Goal: Transaction & Acquisition: Obtain resource

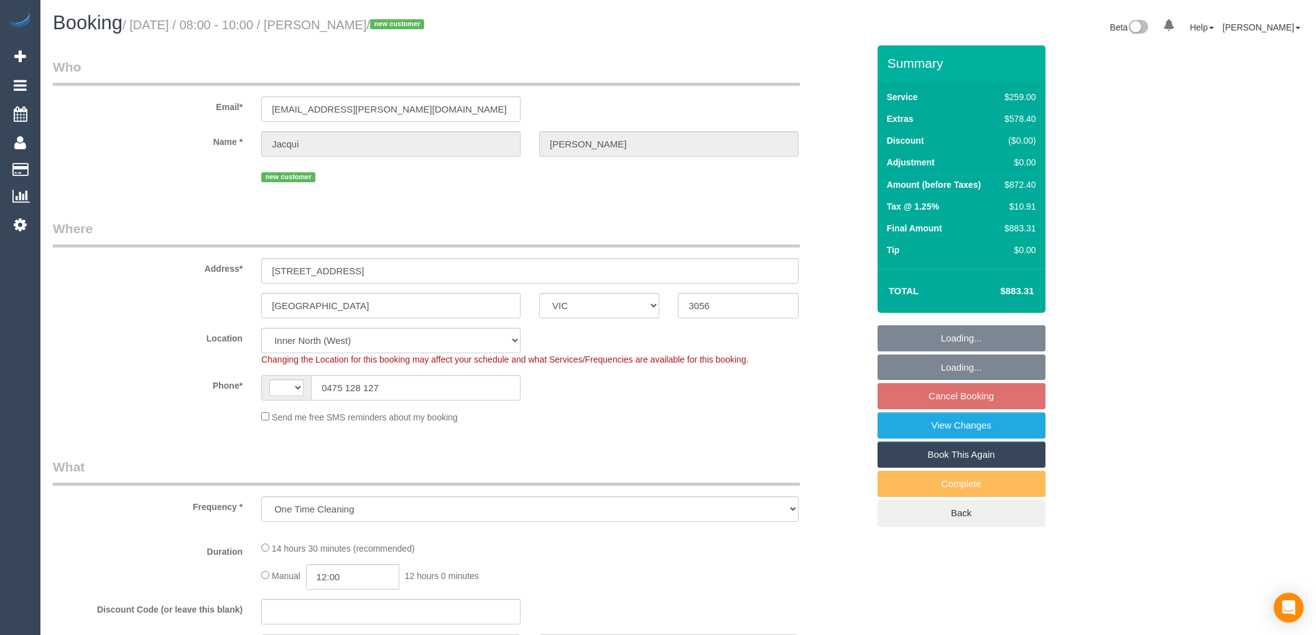
select select "VIC"
select select "object:601"
select select "string:AU"
select select "number:28"
select select "number:14"
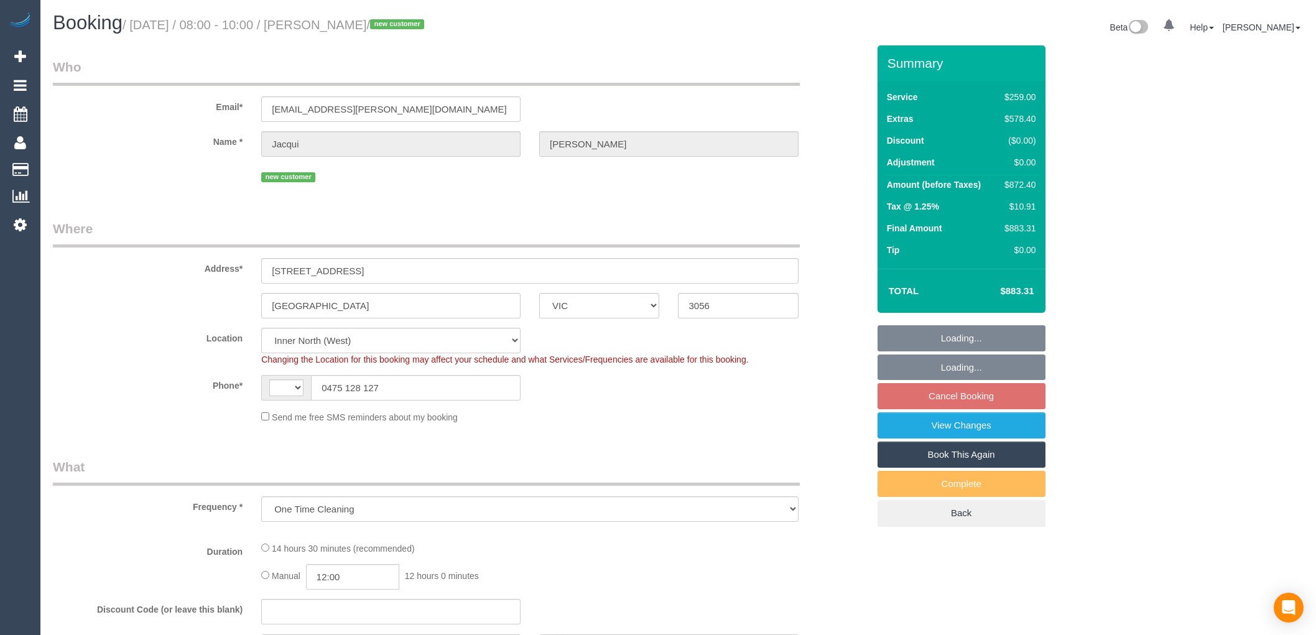
select select "number:19"
select select "number:36"
select select "string:stripe-pm_1SAiQG2GScqysDRVxhpdXMCo"
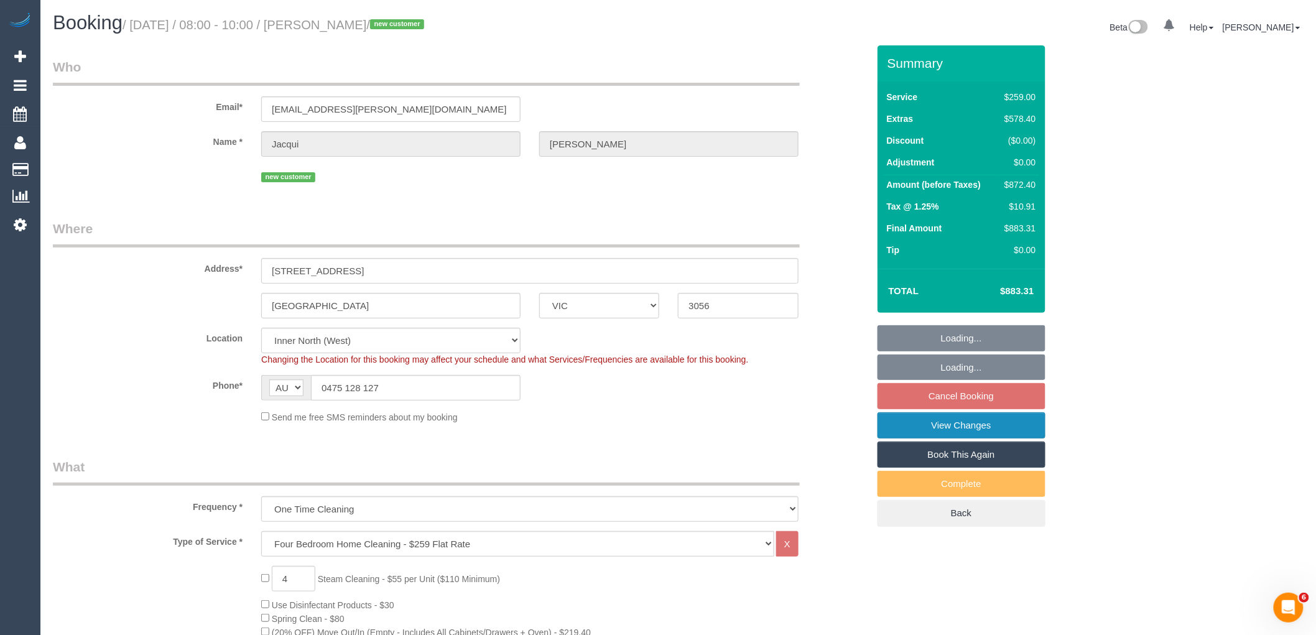
click at [961, 427] on link "View Changes" at bounding box center [961, 425] width 168 height 26
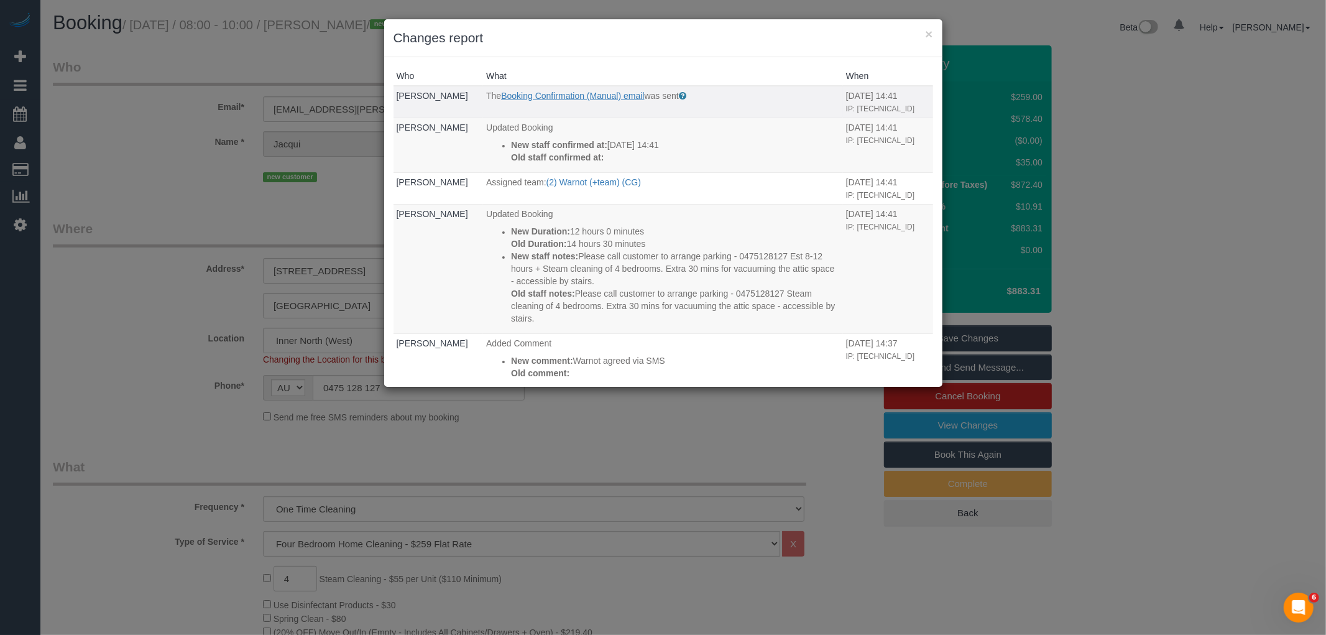
click at [619, 95] on link "Booking Confirmation (Manual) email" at bounding box center [572, 96] width 143 height 10
click at [928, 29] on button "×" at bounding box center [928, 33] width 7 height 13
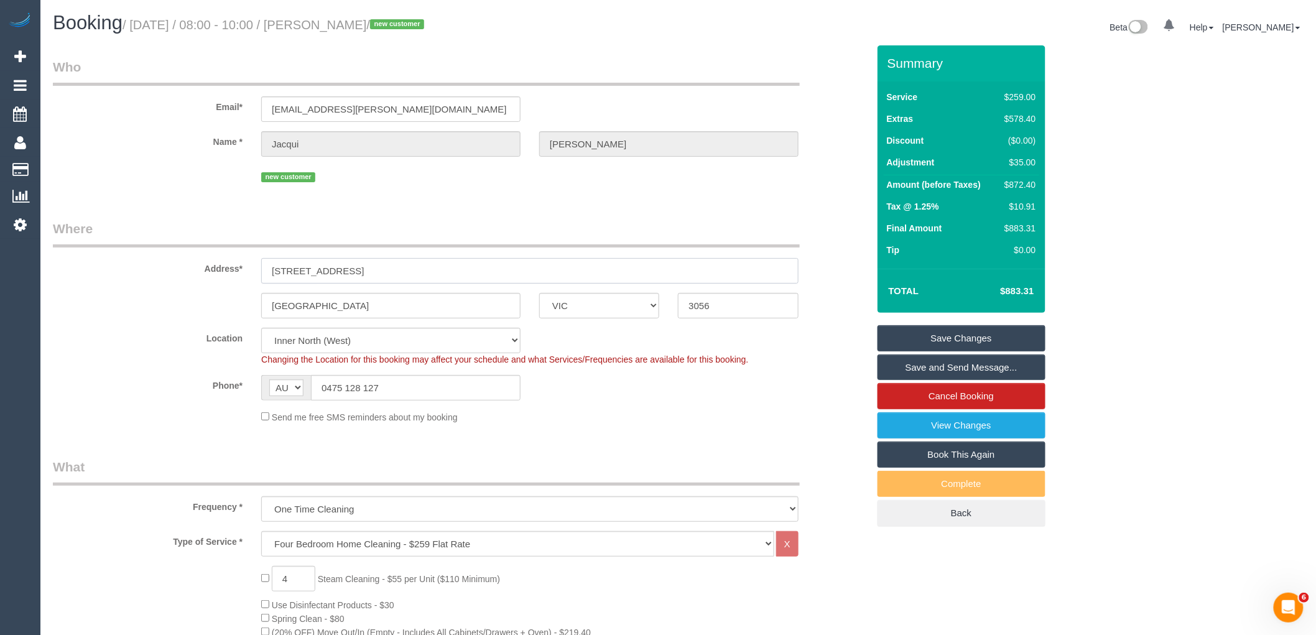
drag, startPoint x: 353, startPoint y: 270, endPoint x: 231, endPoint y: 266, distance: 121.9
click at [231, 266] on div "Address* 11 Demnan Street" at bounding box center [461, 251] width 834 height 64
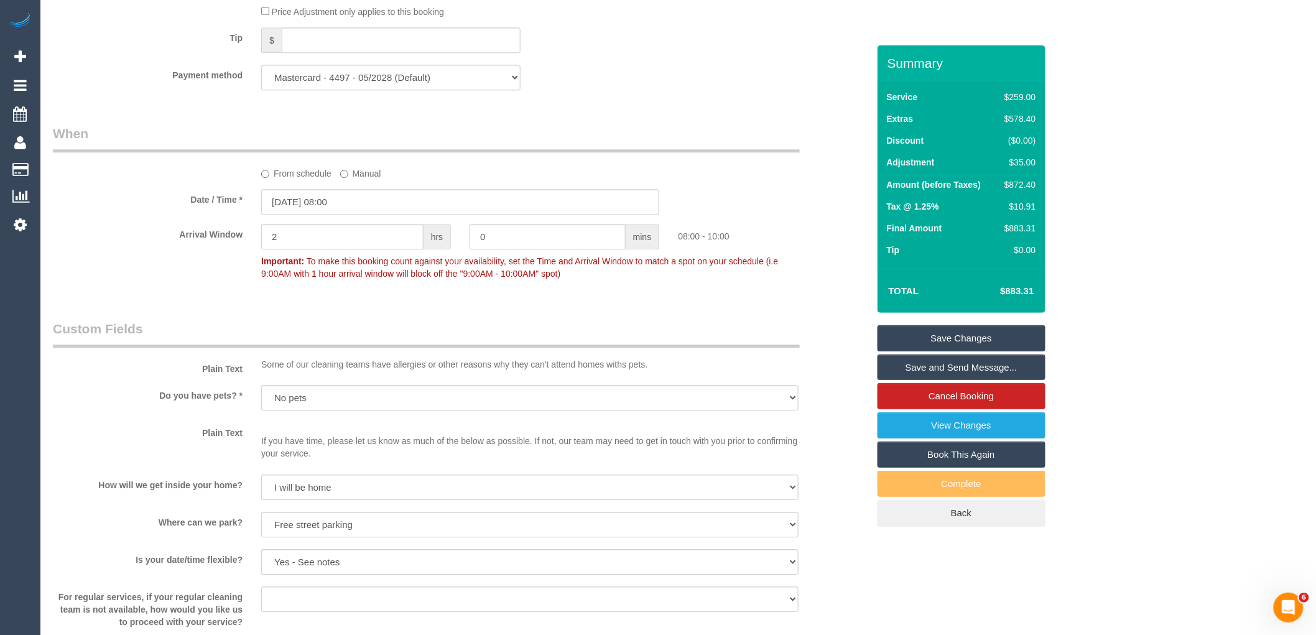
scroll to position [1796, 0]
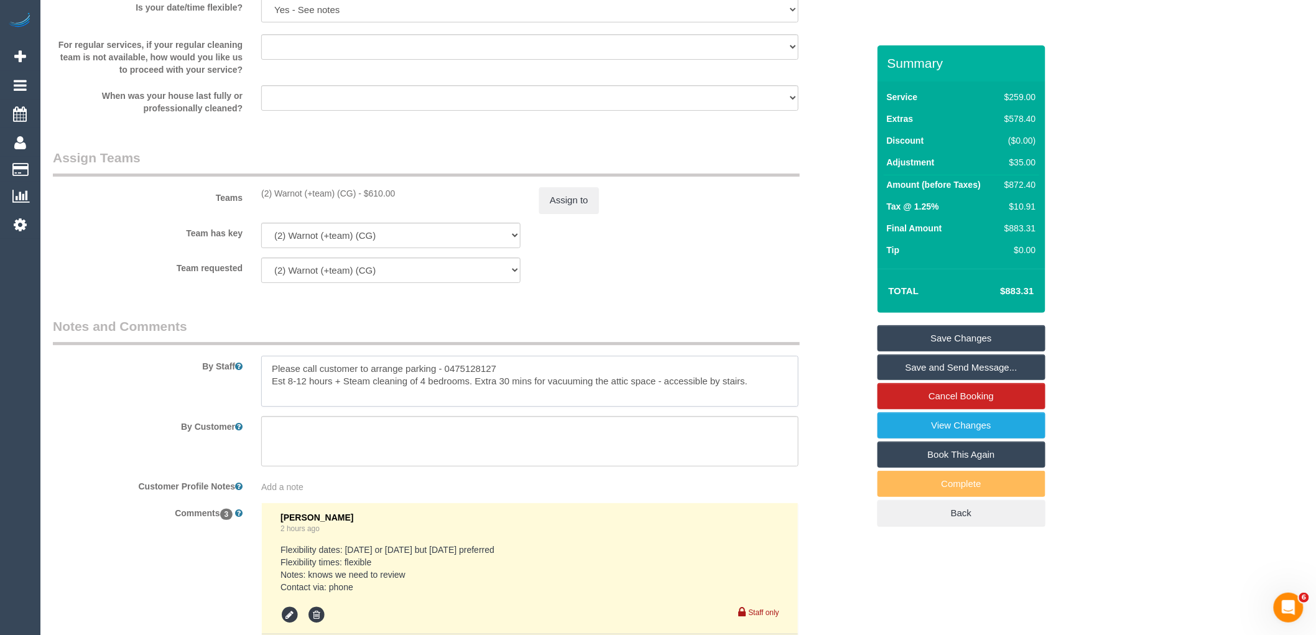
click at [769, 393] on textarea at bounding box center [529, 381] width 537 height 51
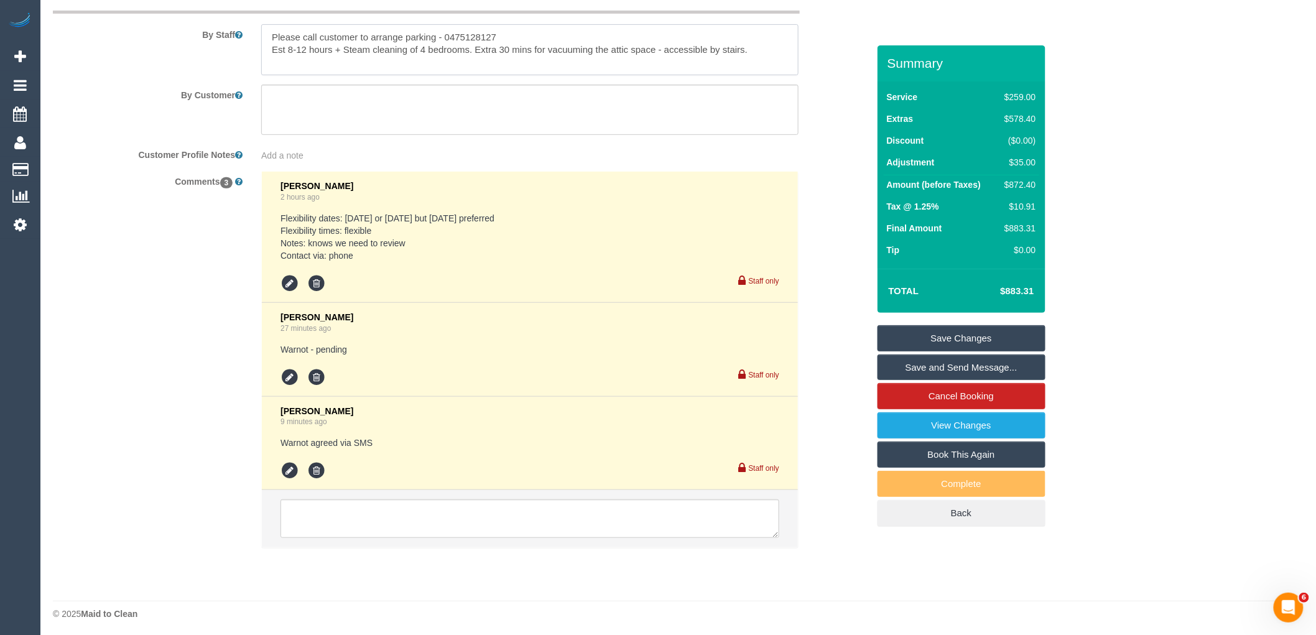
scroll to position [2141, 0]
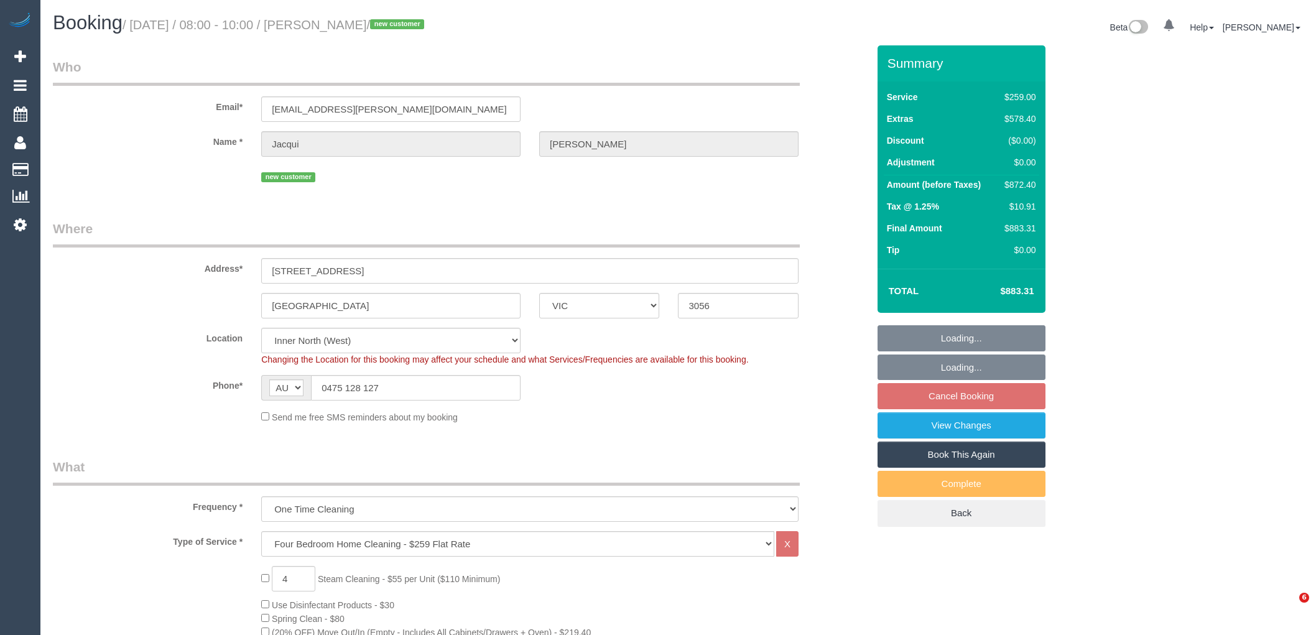
select select "VIC"
select select "number:28"
select select "number:14"
select select "number:19"
select select "number:36"
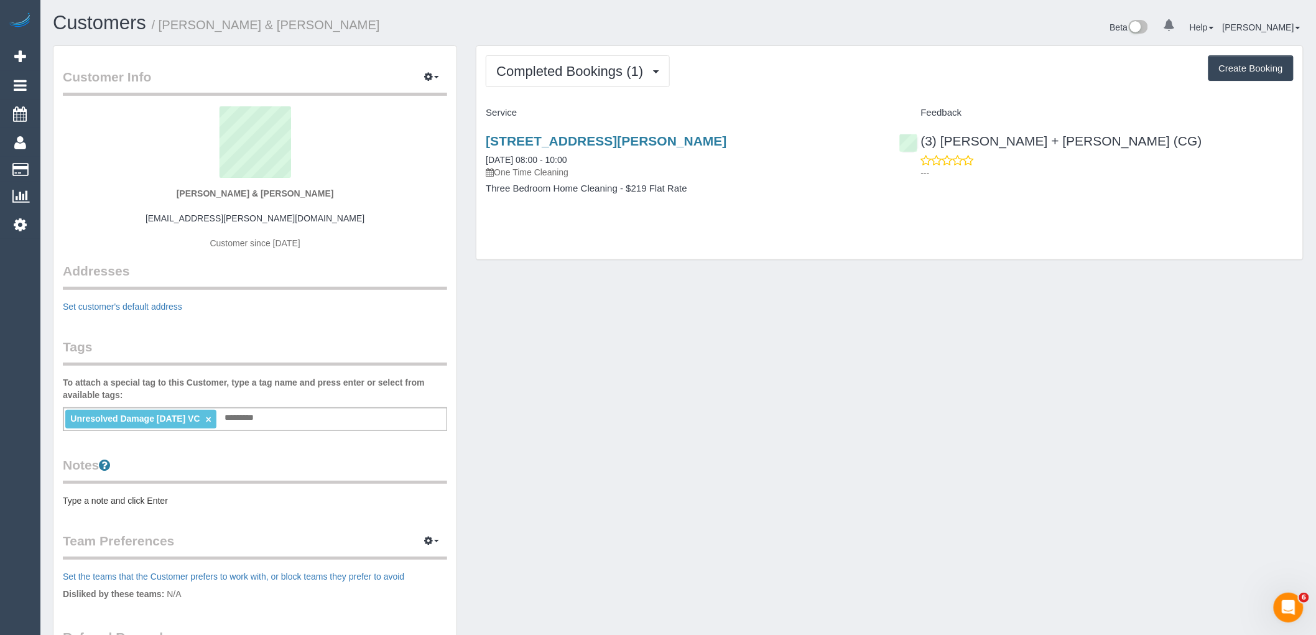
drag, startPoint x: 316, startPoint y: 187, endPoint x: 152, endPoint y: 187, distance: 163.5
click at [154, 187] on div "Anthony & Mina Gorman mina.gorman@outlook.com Customer since 2025" at bounding box center [255, 183] width 384 height 155
copy div "Anthony & Mina Gorman"
drag, startPoint x: 247, startPoint y: 215, endPoint x: 162, endPoint y: 215, distance: 85.2
click at [162, 215] on div "Anthony & Mina Gorman mina.gorman@outlook.com Customer since 2025" at bounding box center [255, 183] width 384 height 155
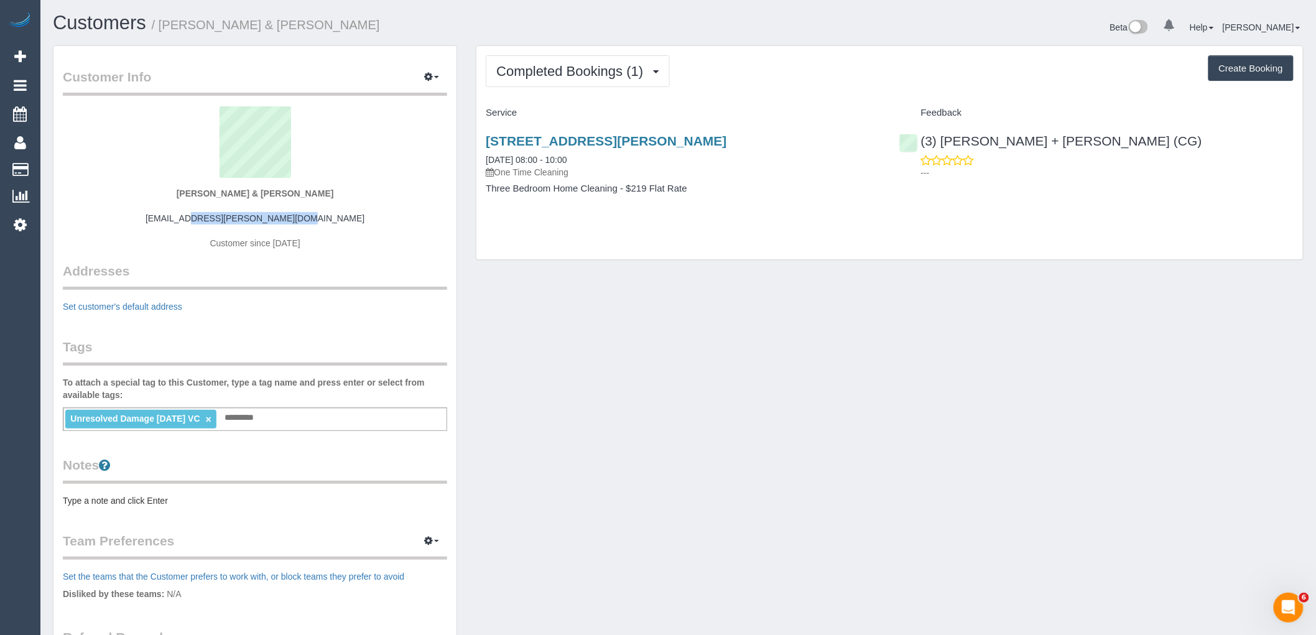
copy link "mina.gorman@outlook.com"
click at [211, 418] on link "×" at bounding box center [209, 419] width 6 height 11
drag, startPoint x: 326, startPoint y: 188, endPoint x: 165, endPoint y: 191, distance: 160.4
click at [165, 191] on div "Anthony & Mina Gorman mina.gorman@outlook.com Customer since 2025" at bounding box center [255, 183] width 384 height 155
copy strong "Anthony & Mina Gorman"
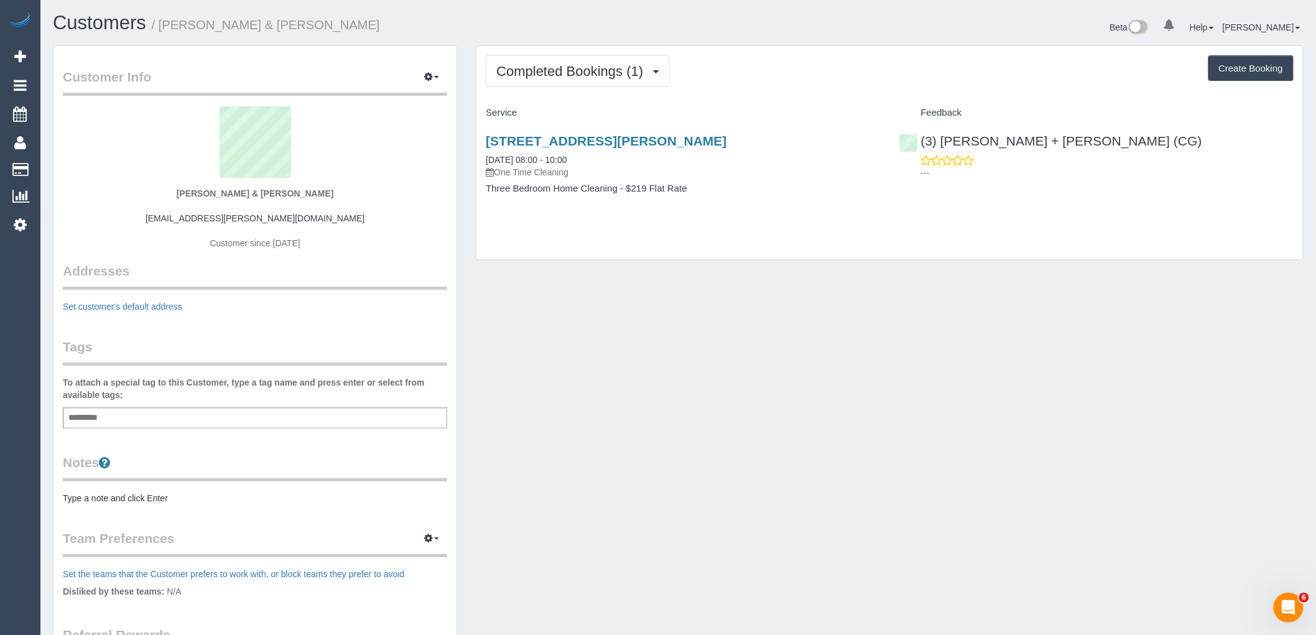
drag, startPoint x: 693, startPoint y: 143, endPoint x: 477, endPoint y: 142, distance: 215.8
click at [477, 142] on div "41 Addison St, Elwood, VIC 3184 11/09/2025 08:00 - 10:00 One Time Cleaning Thre…" at bounding box center [682, 171] width 413 height 96
copy link "41 Addison St, Elwood, VIC 3184"
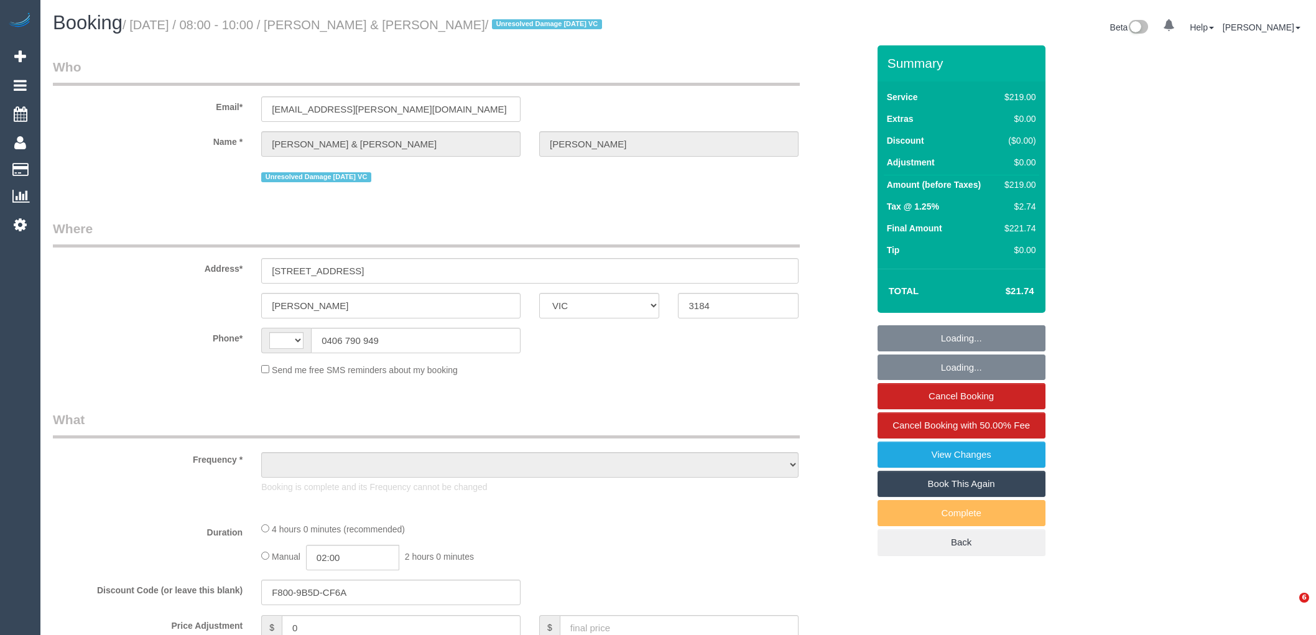
select select "VIC"
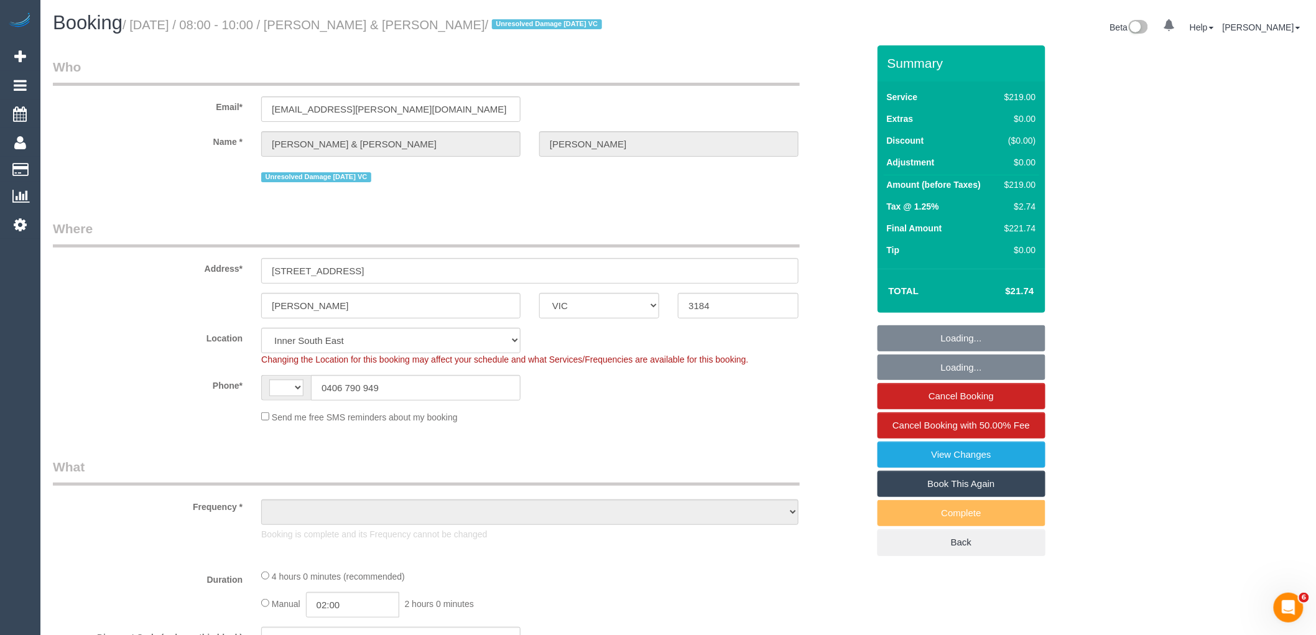
select select "string:AU"
select select "string:stripe-pm_1S3LNC2GScqysDRVO2Nkhzvx"
select select "number:29"
select select "number:14"
select select "number:19"
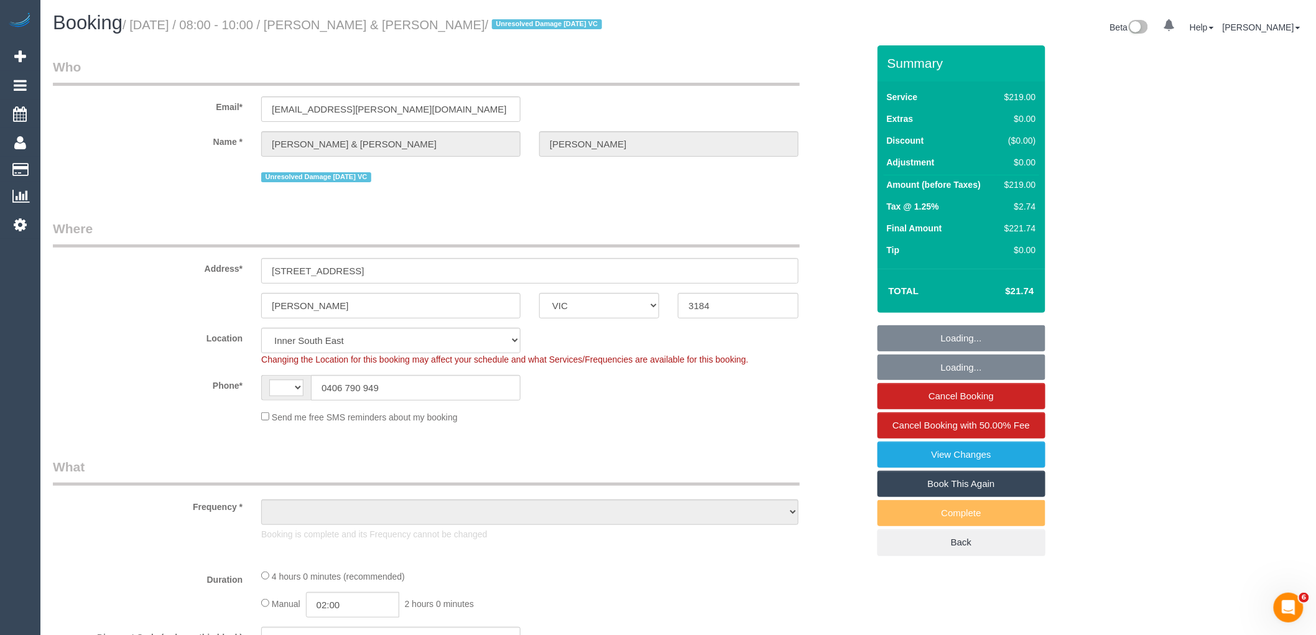
select select "number:24"
select select "number:35"
select select "number:13"
select select "object:1334"
drag, startPoint x: 290, startPoint y: 394, endPoint x: 277, endPoint y: 394, distance: 13.7
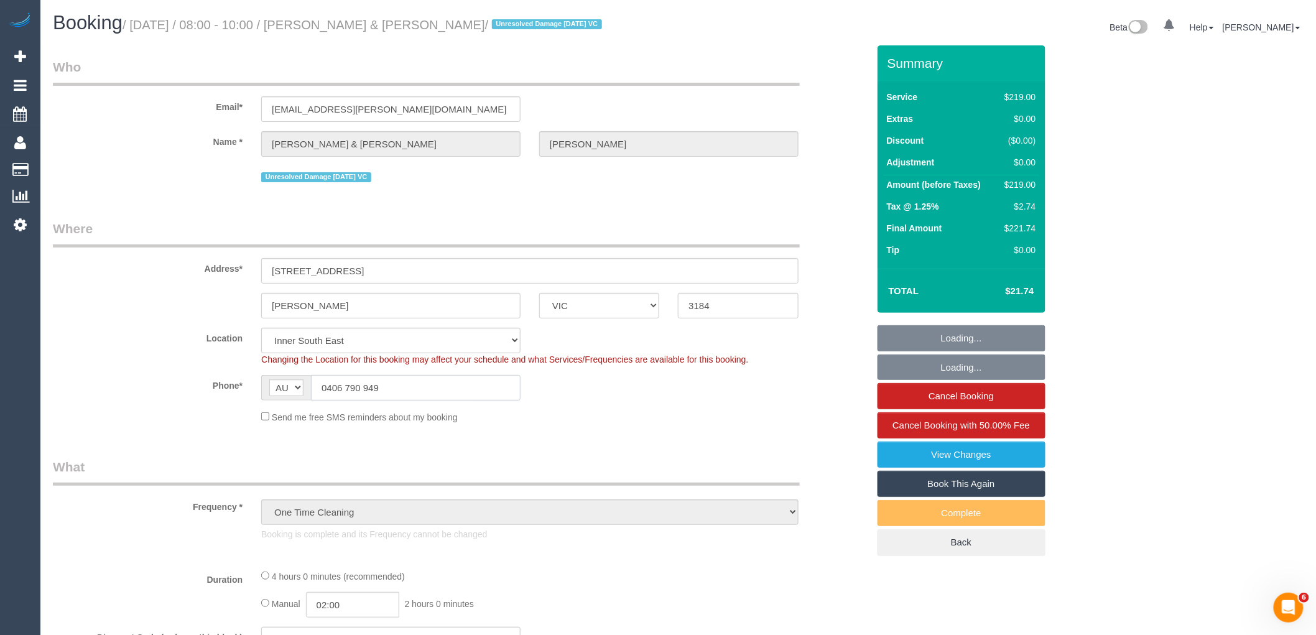
click at [277, 394] on div "AF AL DZ AD AO AI AQ AG AR AM AW AU AT AZ BS BH BD BB BY BE BZ BJ BM BT BO BA B…" at bounding box center [390, 387] width 259 height 25
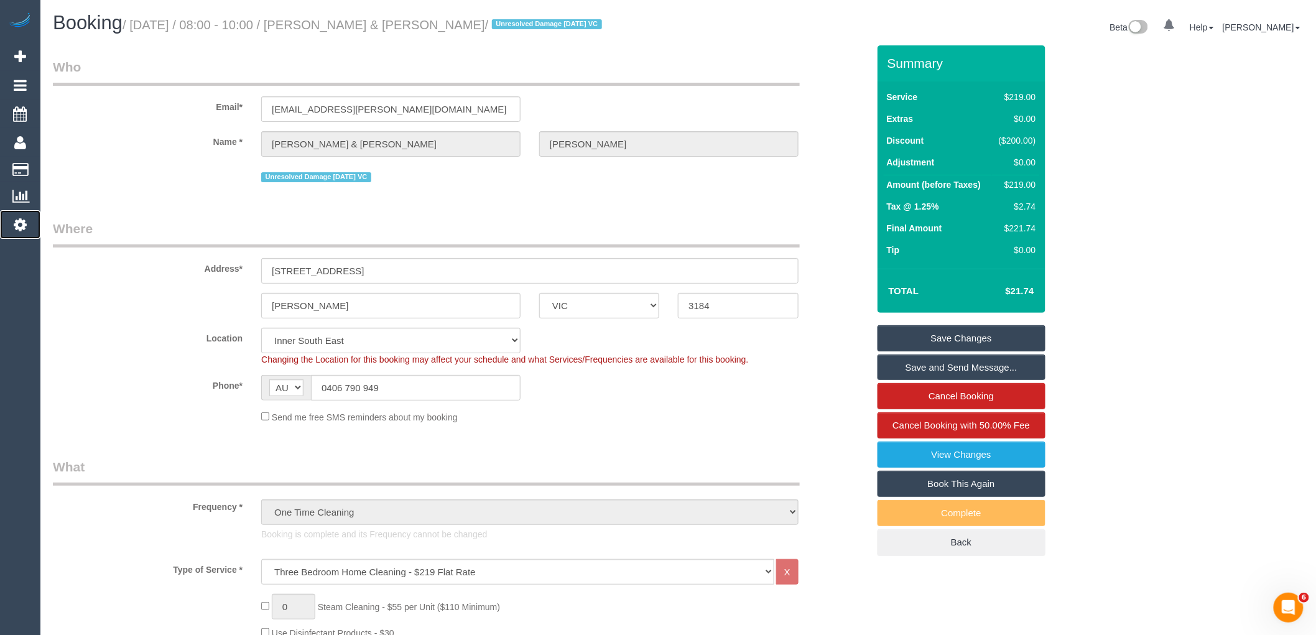
click at [22, 224] on icon at bounding box center [20, 224] width 13 height 15
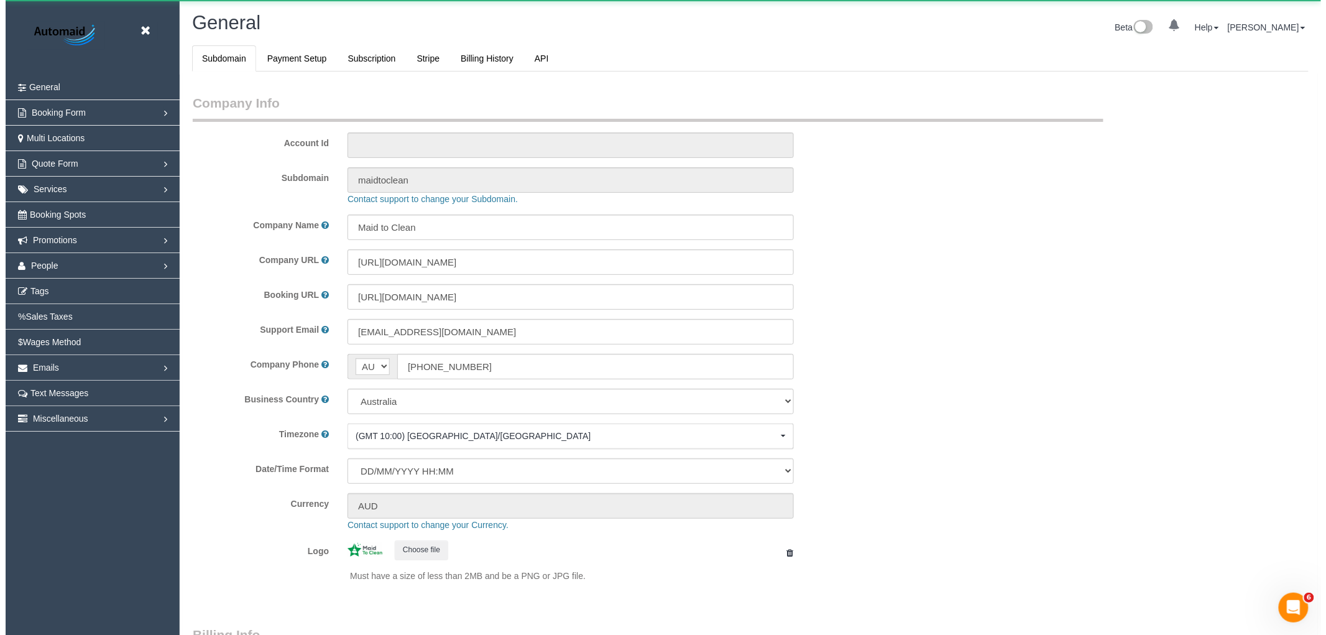
scroll to position [2800, 1316]
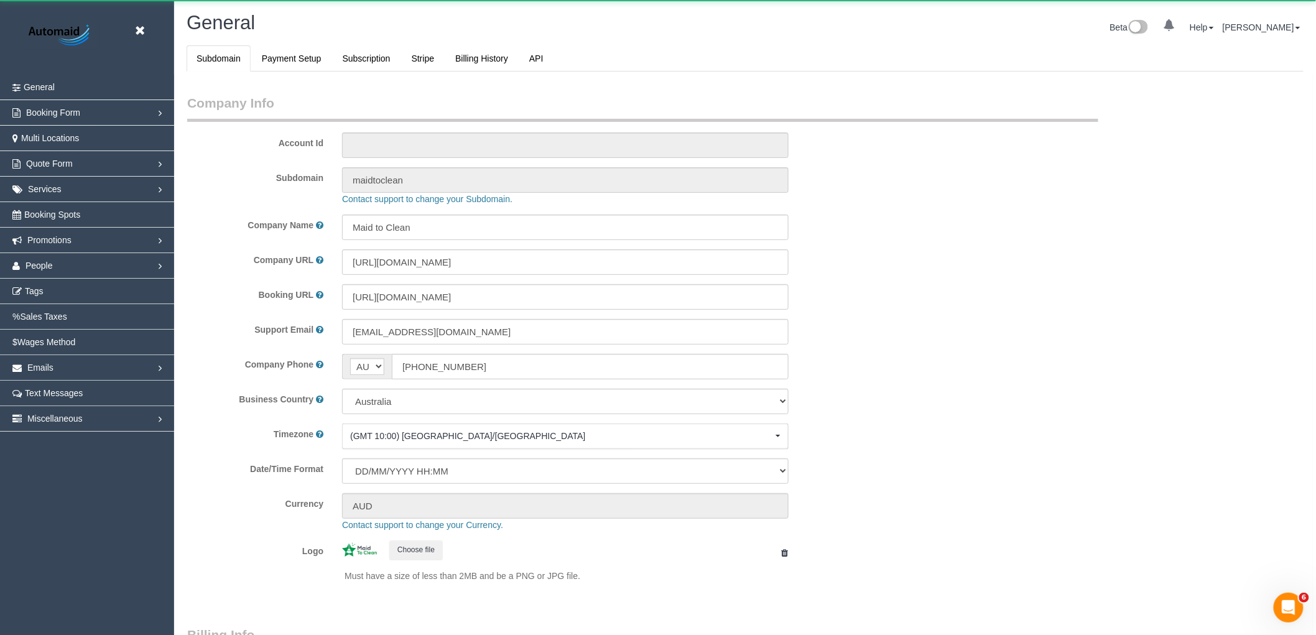
select select "1"
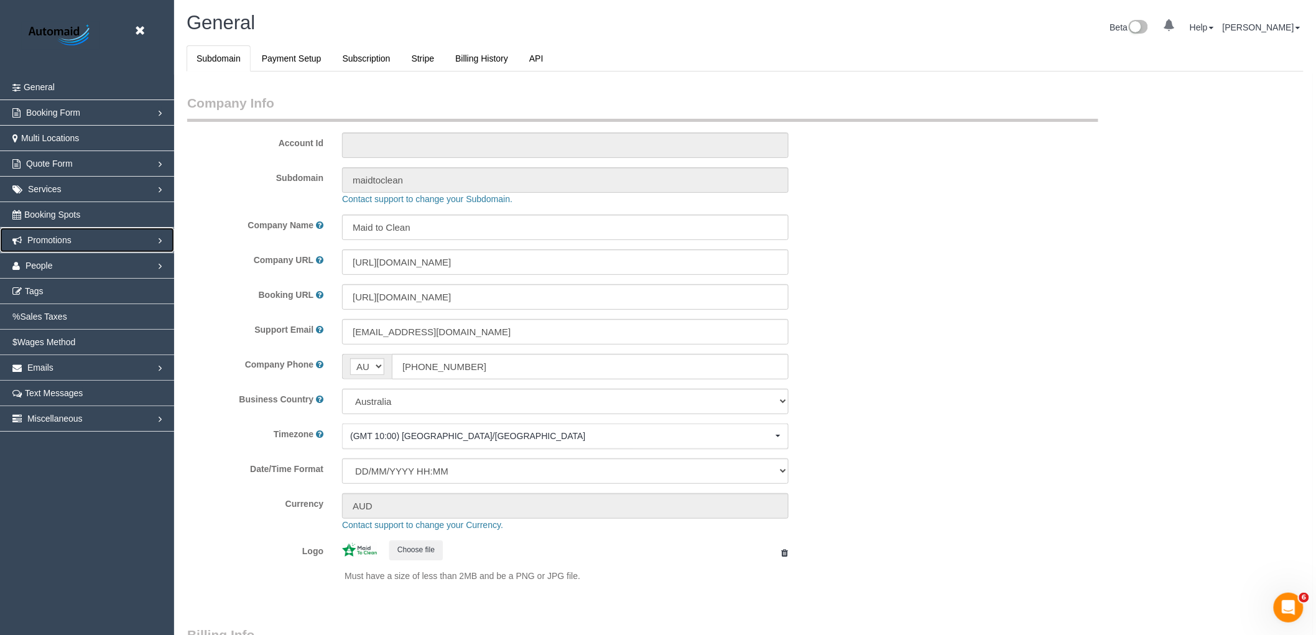
click at [58, 234] on link "Promotions" at bounding box center [87, 240] width 174 height 25
click at [52, 290] on link "Gift Cards" at bounding box center [87, 291] width 174 height 25
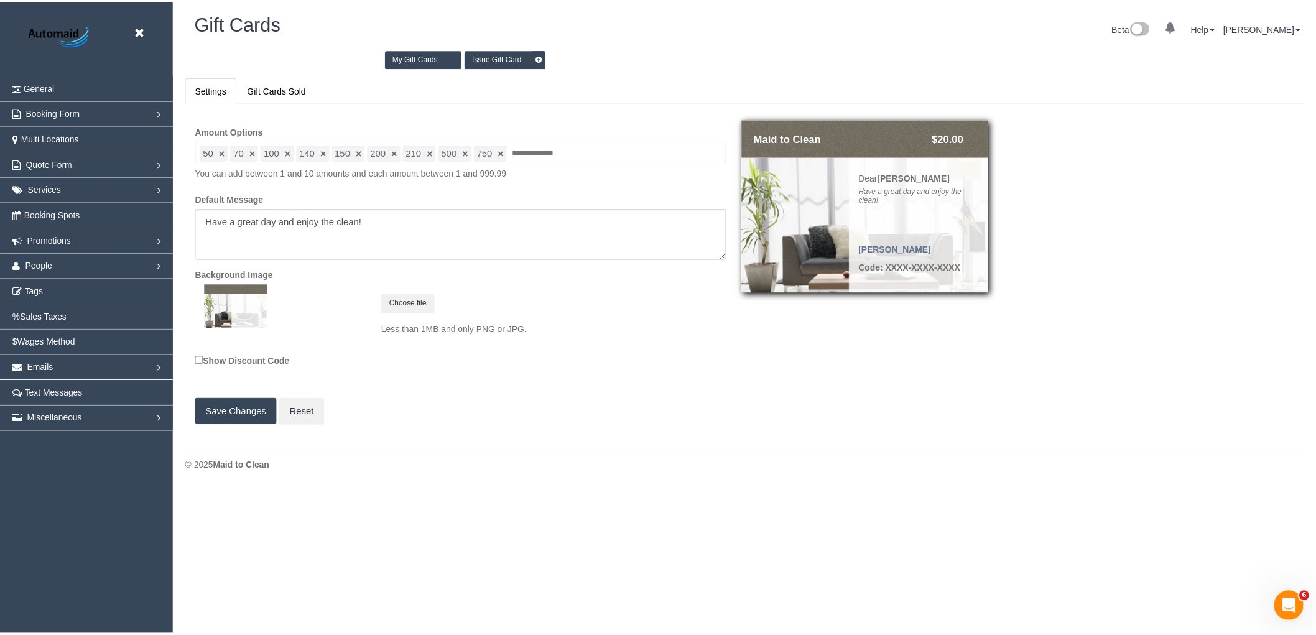
scroll to position [505, 1326]
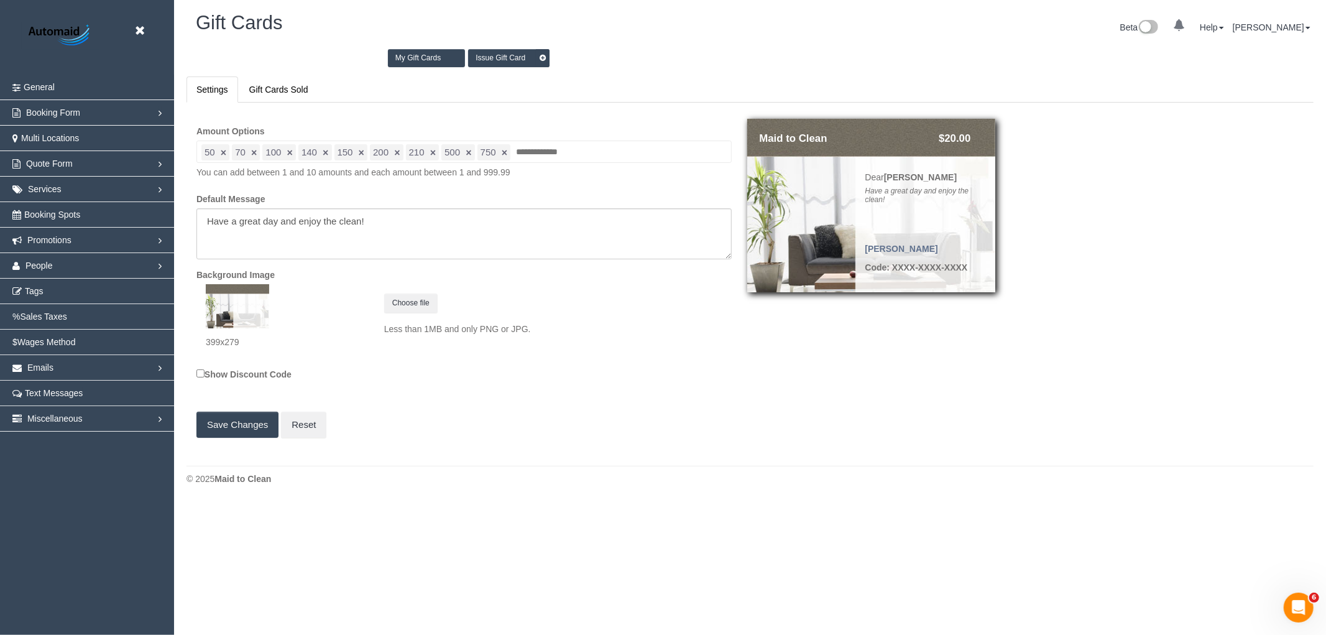
click at [504, 59] on link "Issue Gift Card" at bounding box center [508, 58] width 81 height 18
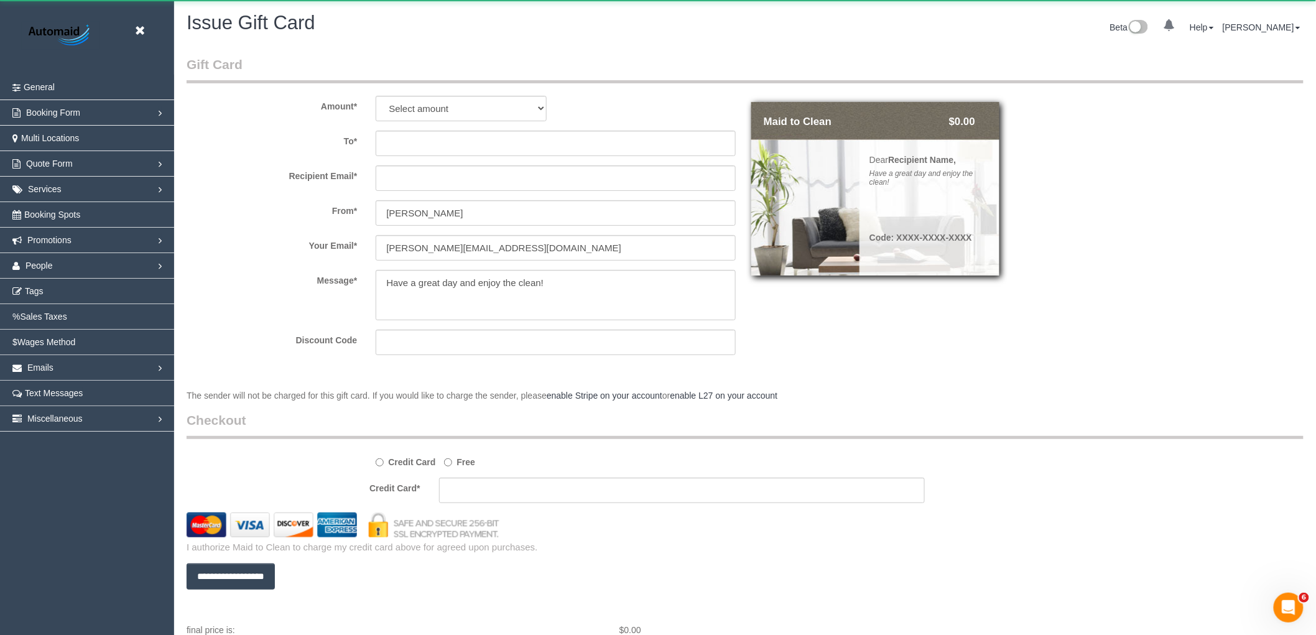
scroll to position [680, 1316]
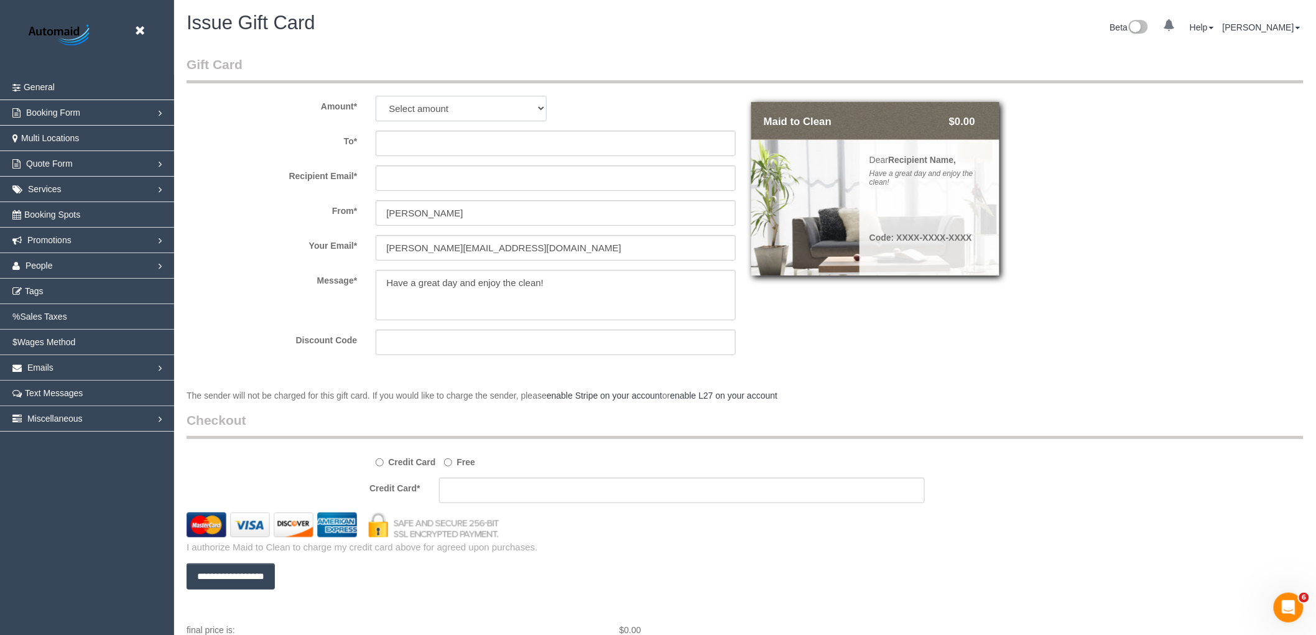
drag, startPoint x: 481, startPoint y: 111, endPoint x: 478, endPoint y: 119, distance: 9.5
click at [481, 111] on select "Select amount $50.00 $70.00 $100.00 $140.00 $150.00 $200.00 $210.00 $500.00 $75…" at bounding box center [461, 108] width 170 height 25
select select "other"
click at [376, 96] on select "Select amount $50.00 $70.00 $100.00 $140.00 $150.00 $200.00 $210.00 $500.00 $75…" at bounding box center [461, 108] width 170 height 25
click at [635, 113] on input "text" at bounding box center [660, 108] width 150 height 25
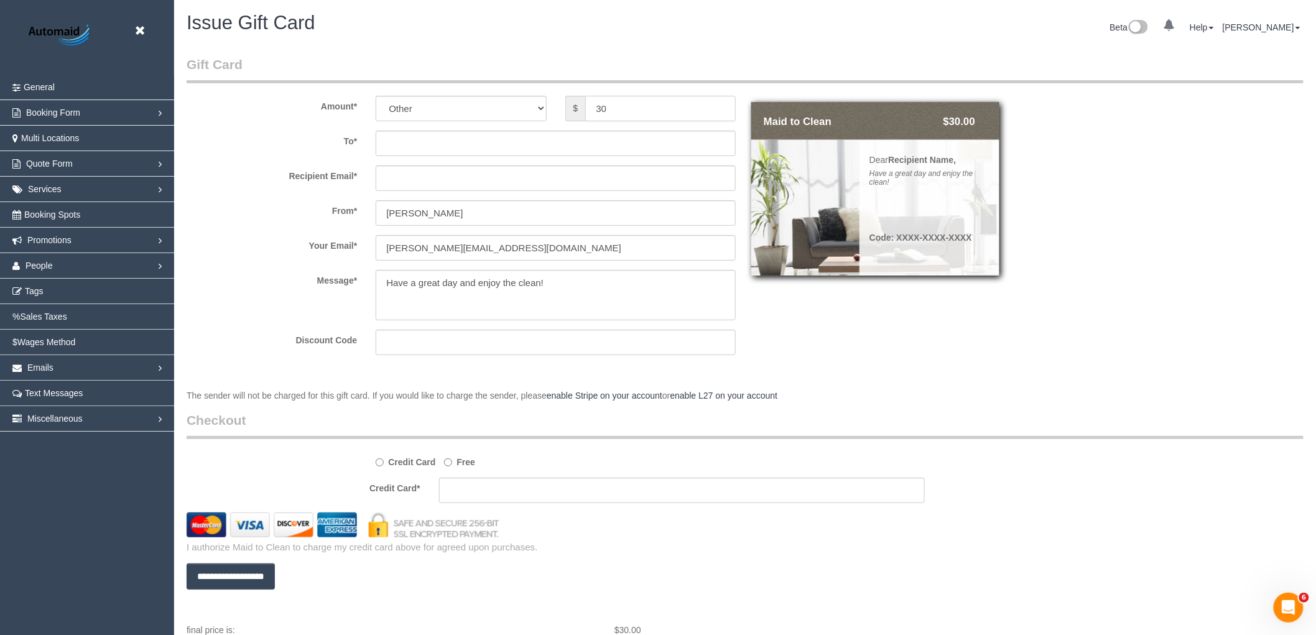
type input "30"
click at [448, 145] on input "text" at bounding box center [556, 143] width 360 height 25
paste input "Anthony & Mina Gorman"
type input "Anthony & Mina Gorman"
click at [491, 183] on input "text" at bounding box center [556, 177] width 360 height 25
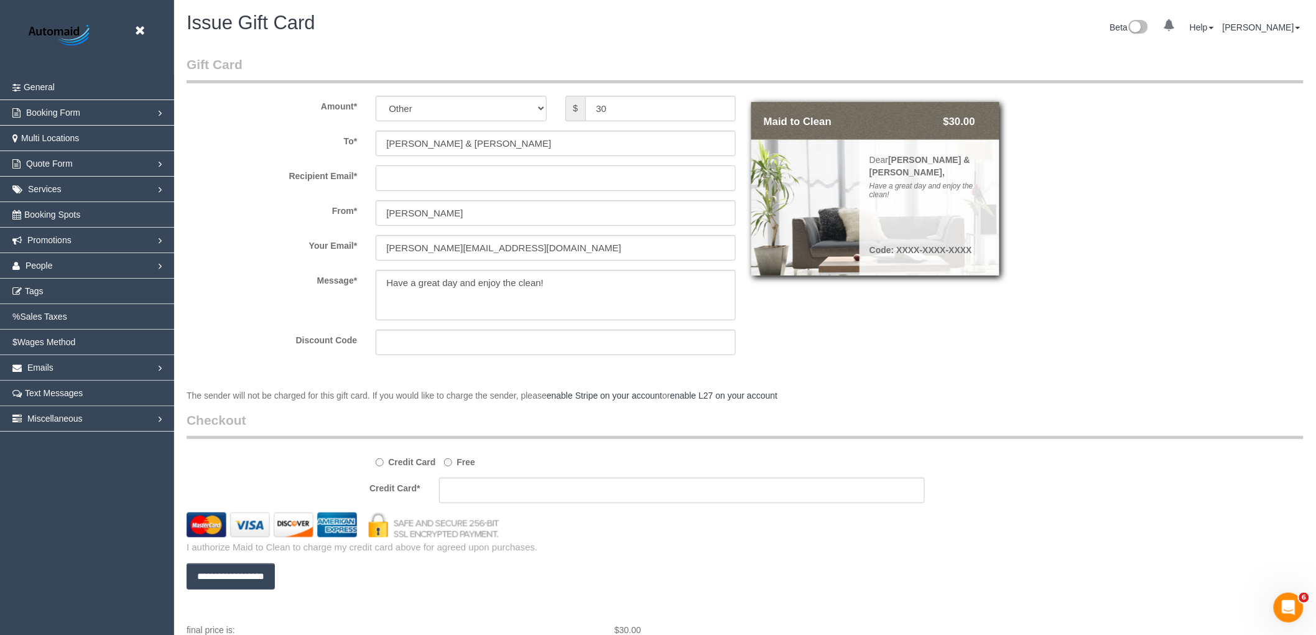
paste input "mina.gorman@outlook.com"
type input "mina.gorman@outlook.com"
drag, startPoint x: 481, startPoint y: 212, endPoint x: 291, endPoint y: 206, distance: 189.7
click at [296, 212] on div "From * Vanessa Christou" at bounding box center [461, 212] width 568 height 25
type input "Maid to Clean"
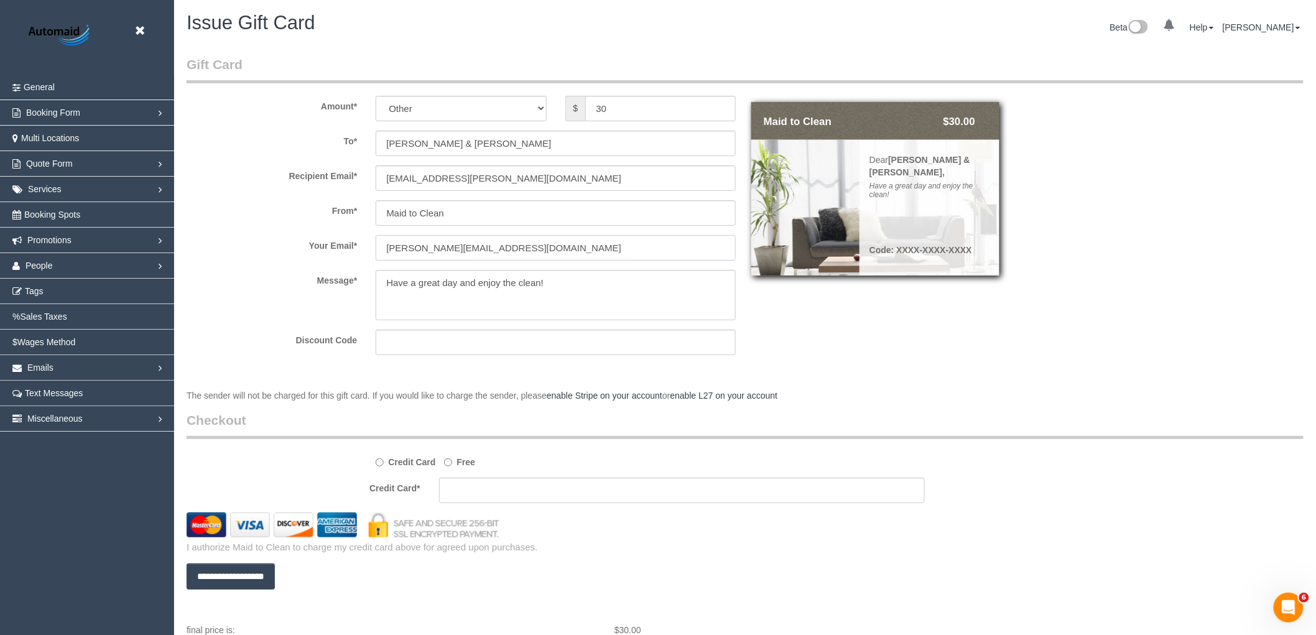
drag, startPoint x: 418, startPoint y: 249, endPoint x: 318, endPoint y: 253, distance: 100.8
click at [318, 253] on div "Your Email * vanessa@maidtoclean.com.au" at bounding box center [461, 247] width 568 height 25
type input "support@maidtoclean.com.au"
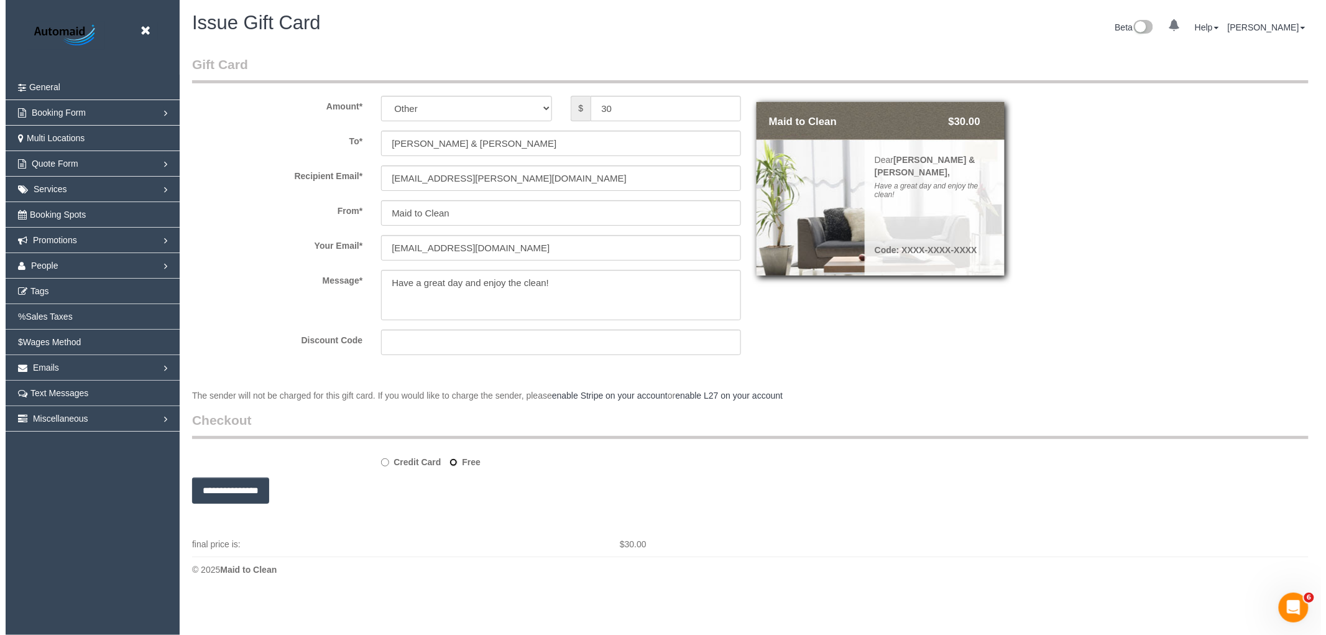
scroll to position [61582, 60849]
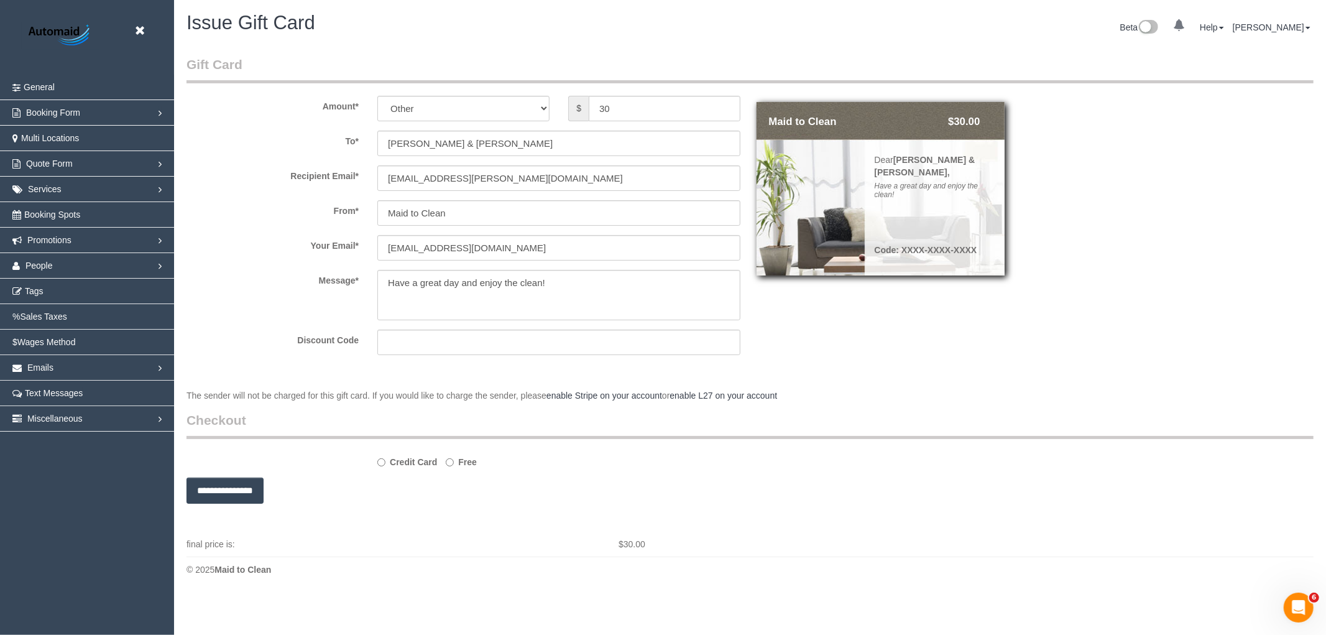
click at [244, 484] on input "**********" at bounding box center [225, 491] width 77 height 26
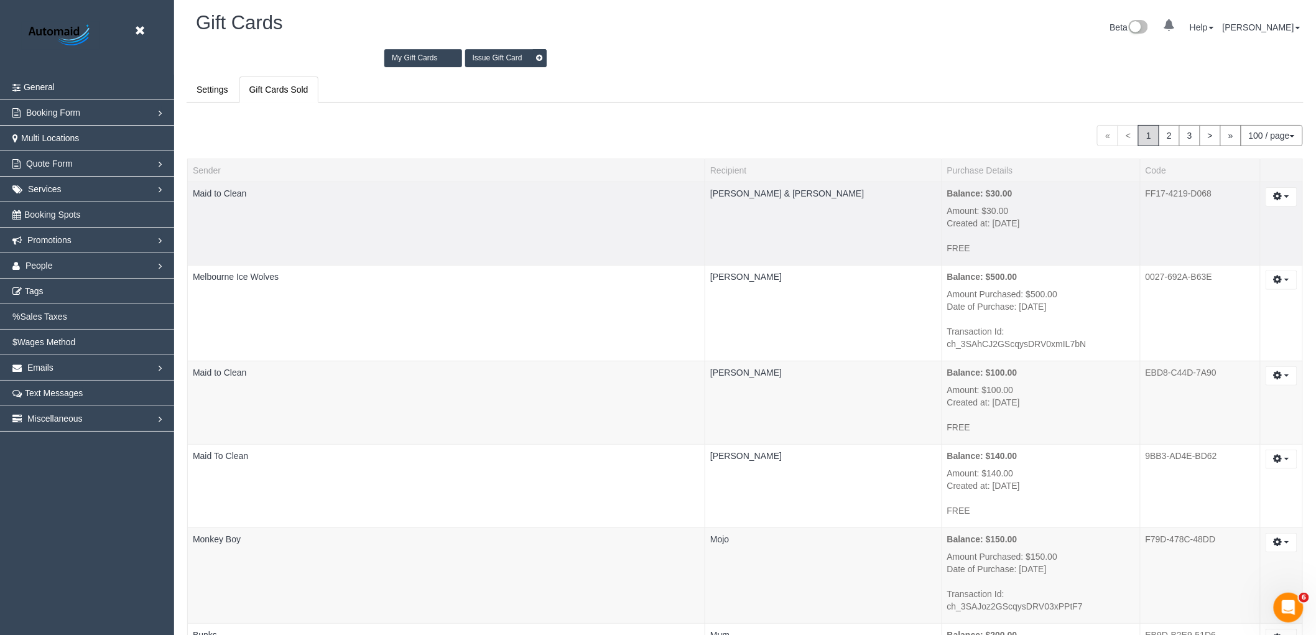
scroll to position [53402, 60860]
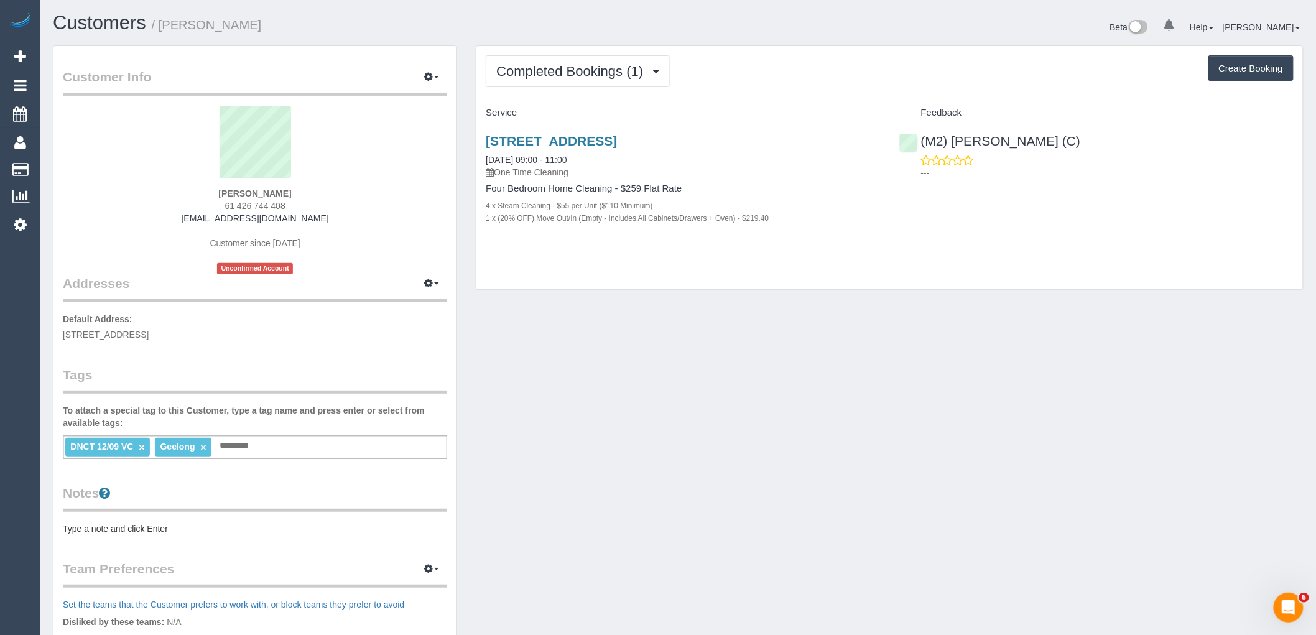
drag, startPoint x: 300, startPoint y: 203, endPoint x: 214, endPoint y: 208, distance: 85.9
click at [214, 207] on div "Dani Parker 61 426 744 408 dparker@geelongcity.vic.gov.au Customer since 2025 U…" at bounding box center [255, 190] width 384 height 168
copy span "61 426 744 408"
click at [608, 73] on span "Completed Bookings (1)" at bounding box center [572, 71] width 153 height 16
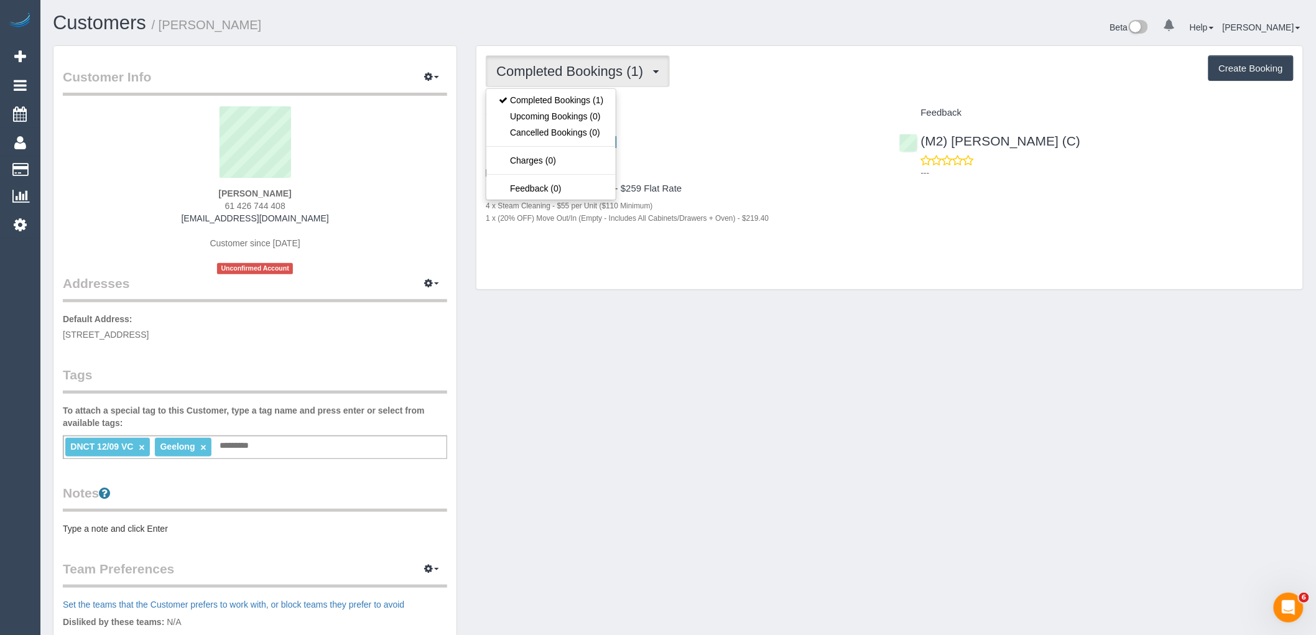
click at [734, 129] on div "6 Runway Street, Mount Duneed, VIC 3217 12/09/2025 09:00 - 11:00 One Time Clean…" at bounding box center [682, 186] width 413 height 126
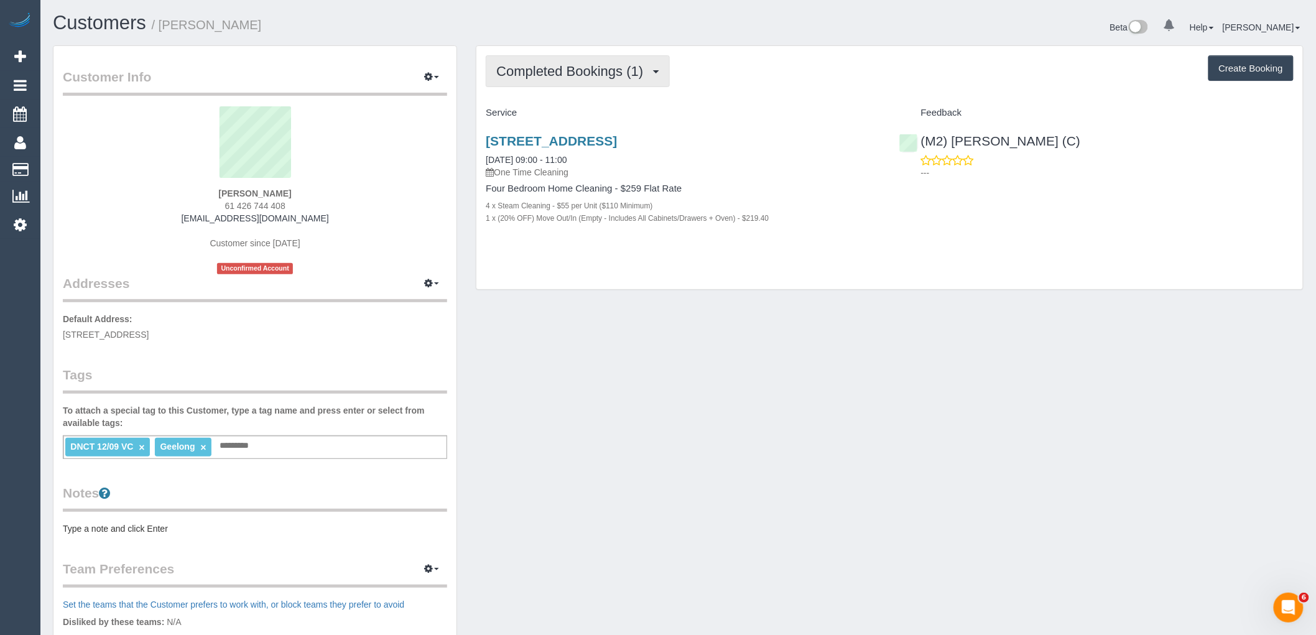
click at [555, 69] on span "Completed Bookings (1)" at bounding box center [572, 71] width 153 height 16
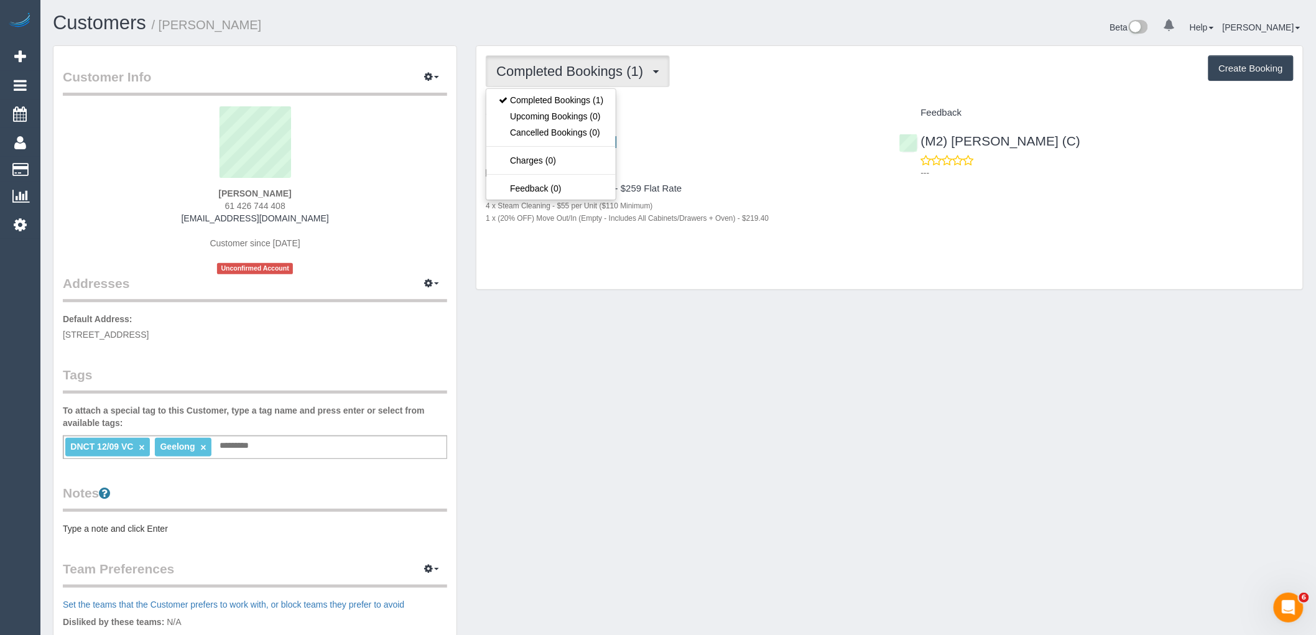
click at [780, 97] on div "Completed Bookings (1) Completed Bookings (1) Upcoming Bookings (0) Cancelled B…" at bounding box center [889, 168] width 826 height 244
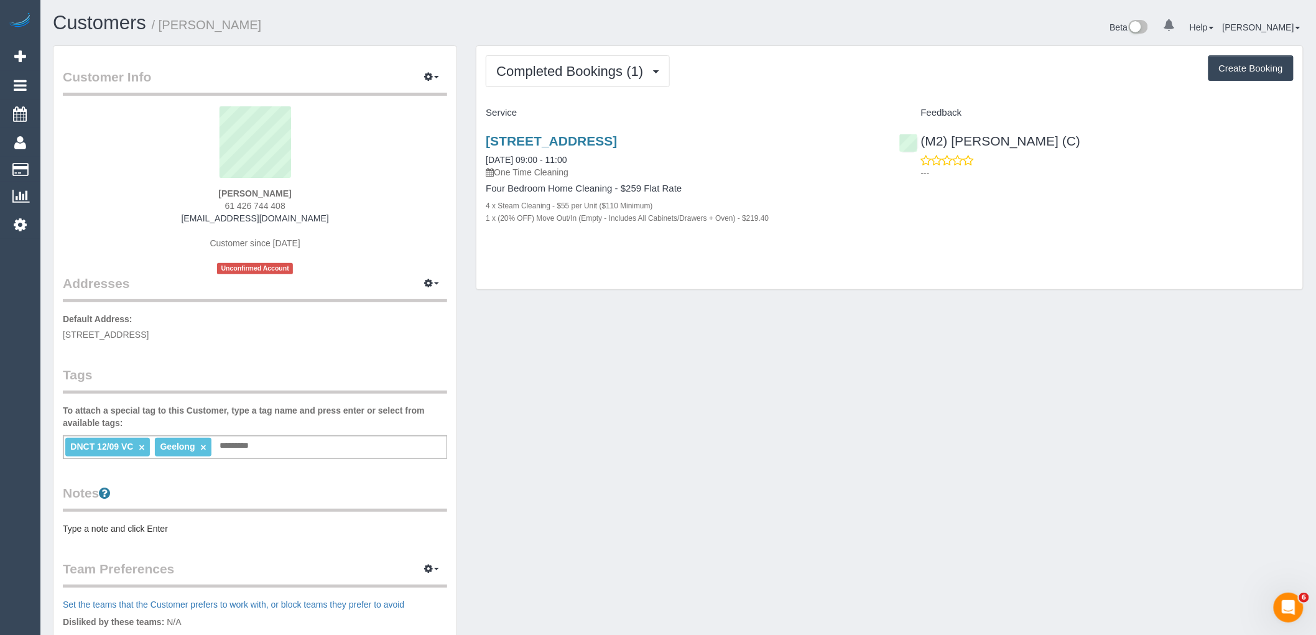
click at [143, 446] on link "×" at bounding box center [142, 447] width 6 height 11
drag, startPoint x: 314, startPoint y: 196, endPoint x: 154, endPoint y: 196, distance: 160.4
click at [157, 195] on div "Dani Parker 61 426 744 408 dparker@geelongcity.vic.gov.au Customer since 2025 U…" at bounding box center [255, 190] width 384 height 168
copy strong "Dani Parker"
click at [297, 193] on div "Dani Parker 61 426 744 408 dparker@geelongcity.vic.gov.au Customer since 2025 U…" at bounding box center [255, 190] width 384 height 168
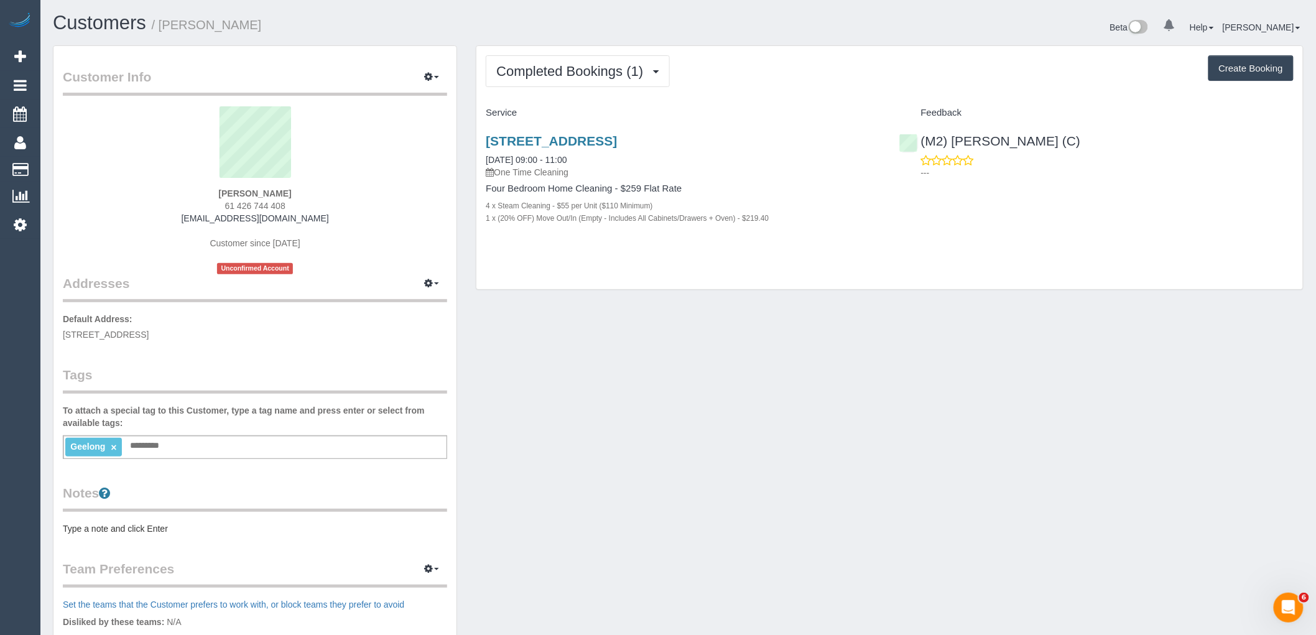
drag, startPoint x: 306, startPoint y: 190, endPoint x: 185, endPoint y: 190, distance: 121.2
click at [185, 190] on div "Dani Parker 61 426 744 408 dparker@geelongcity.vic.gov.au Customer since 2025 U…" at bounding box center [255, 190] width 384 height 168
copy strong "Dani Parker"
click at [321, 183] on sui-profile-pic at bounding box center [255, 146] width 366 height 81
drag, startPoint x: 309, startPoint y: 195, endPoint x: 193, endPoint y: 190, distance: 115.7
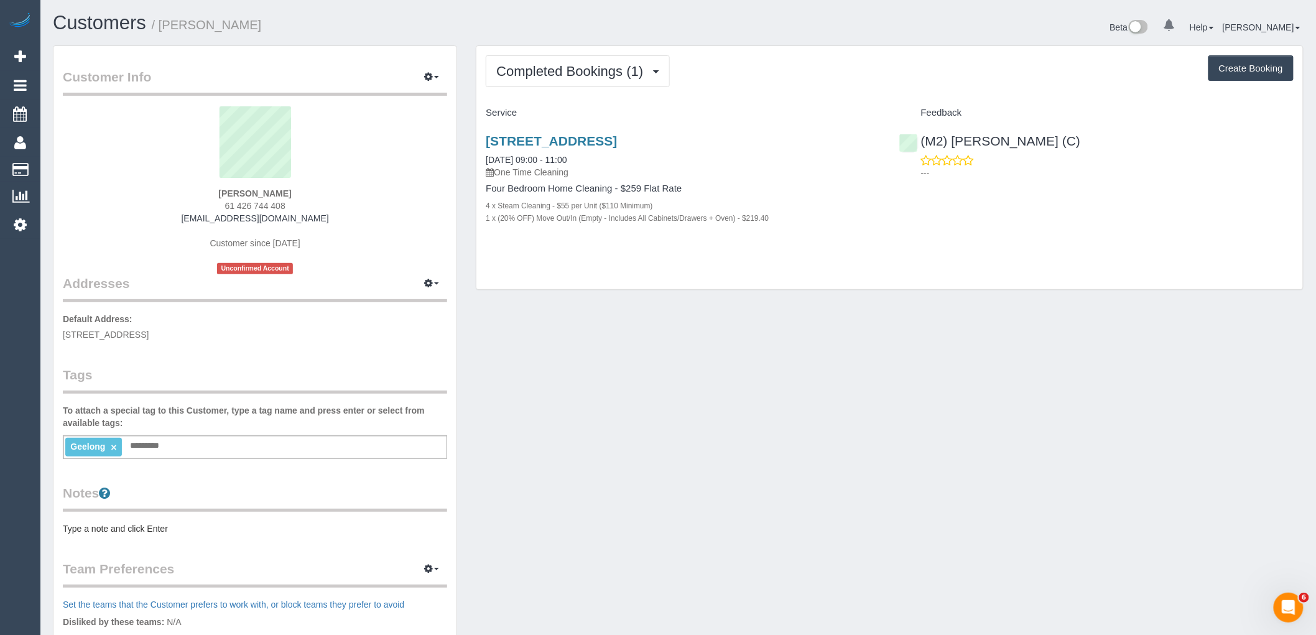
click at [194, 191] on div "Dani Parker 61 426 744 408 dparker@geelongcity.vic.gov.au Customer since 2025 U…" at bounding box center [255, 190] width 384 height 168
copy strong "Dani Parker"
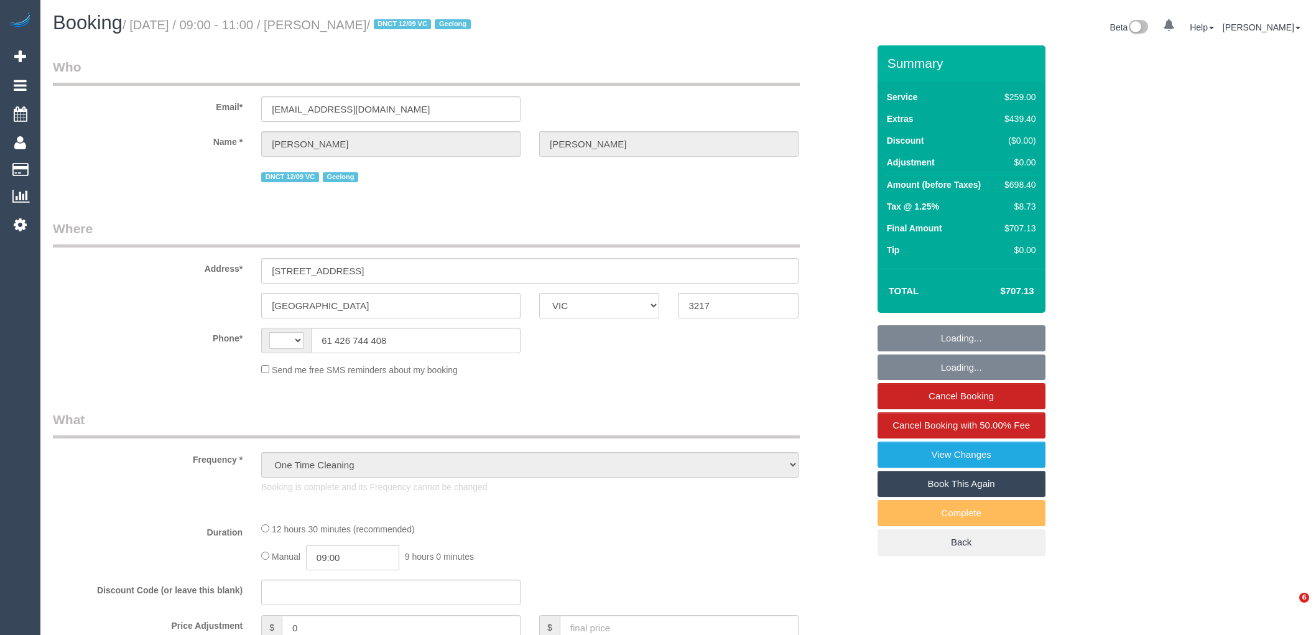
select select "VIC"
select select "string:stripe-pm_1S5KxW2GScqysDRVQAgc8jod"
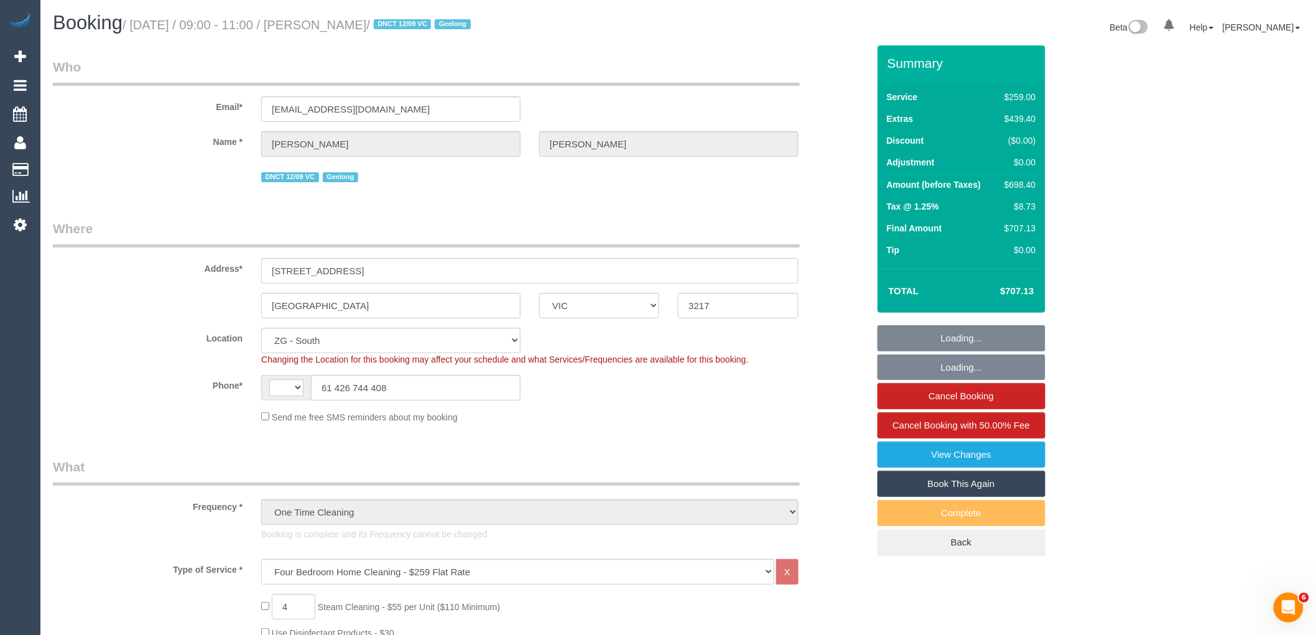
select select "object:856"
select select "string:AU"
select select "number:28"
select select "number:14"
select select "number:19"
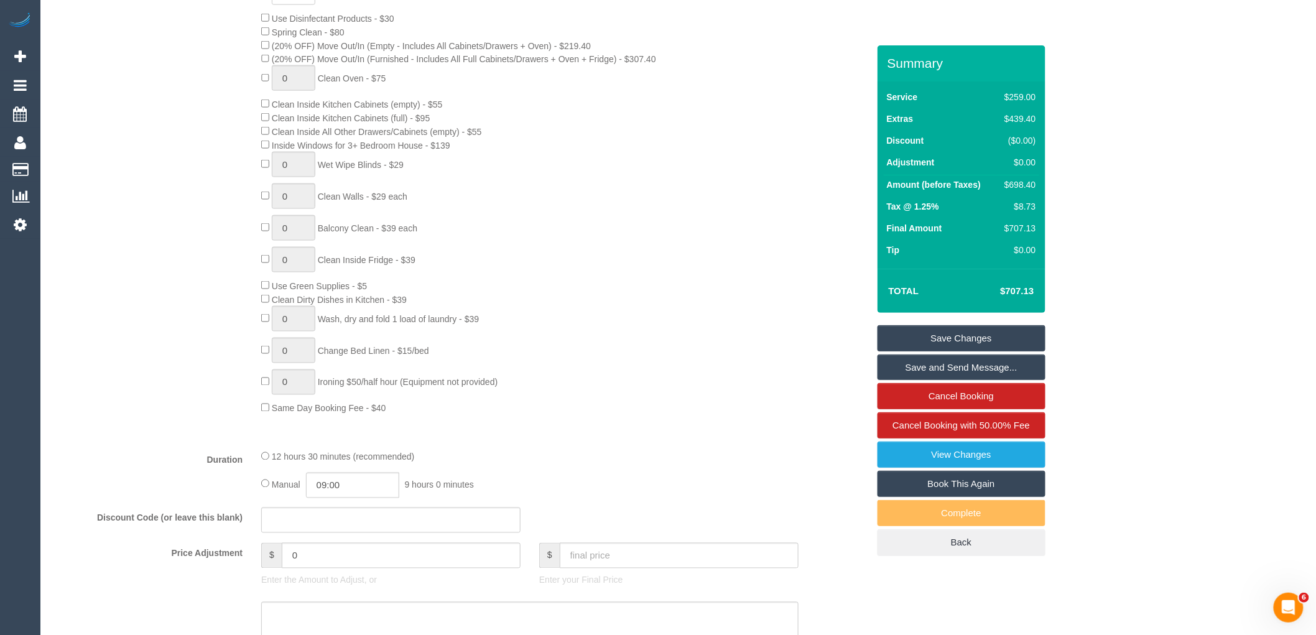
scroll to position [691, 0]
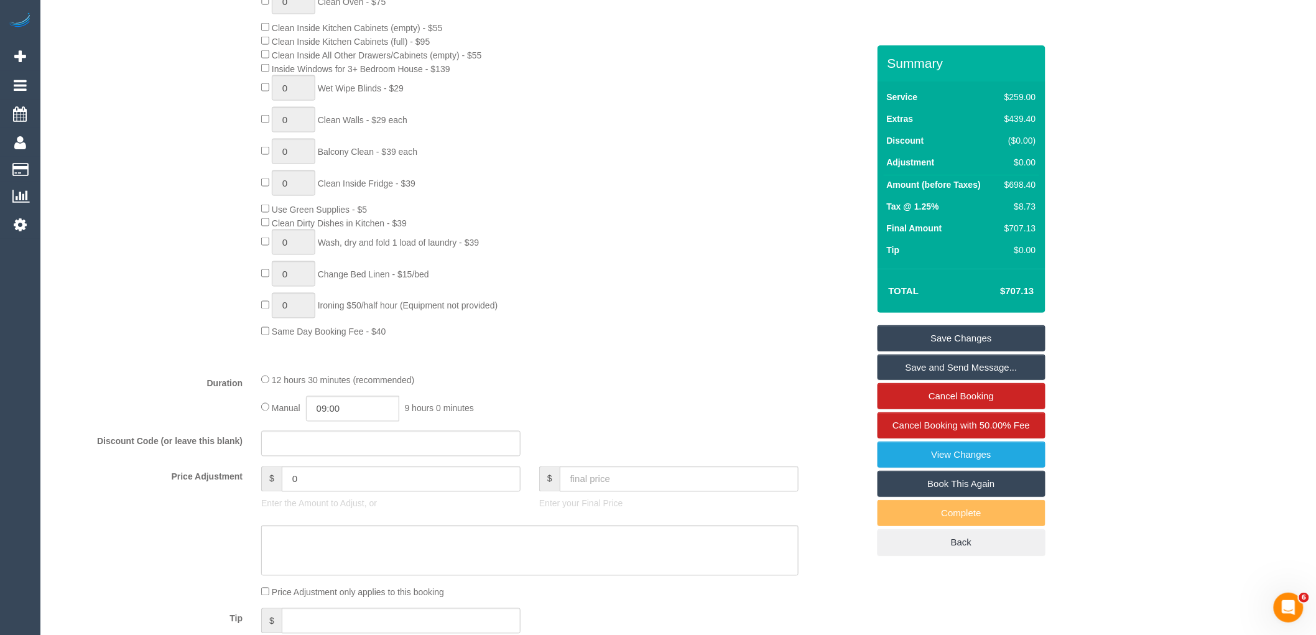
click at [339, 477] on fieldset "What Frequency * One Time Cleaning Weekly - 10% Off - 10.00% (0% for the First …" at bounding box center [460, 223] width 815 height 913
click at [344, 485] on input "0" at bounding box center [401, 478] width 239 height 25
type input "-137.88"
click at [722, 268] on div "4 Steam Cleaning - $55 per Unit ($110 Minimum) Use Disinfectant Products - $30 …" at bounding box center [564, 120] width 625 height 435
click at [388, 571] on textarea at bounding box center [529, 550] width 537 height 51
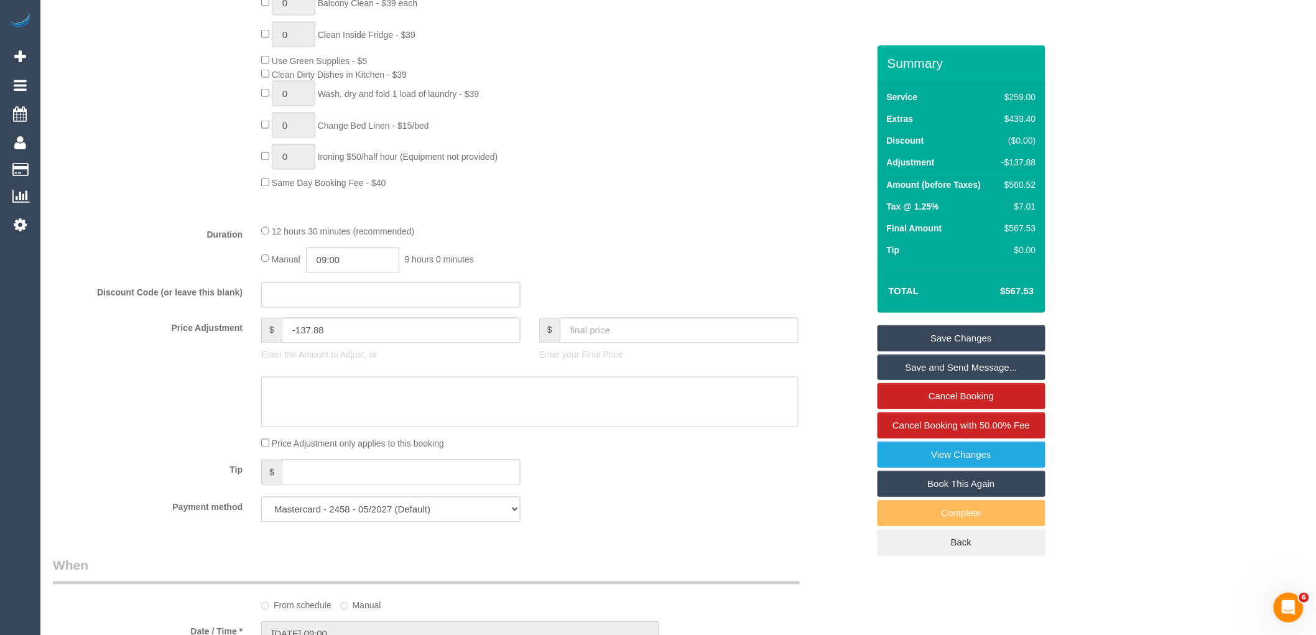
scroll to position [967, 0]
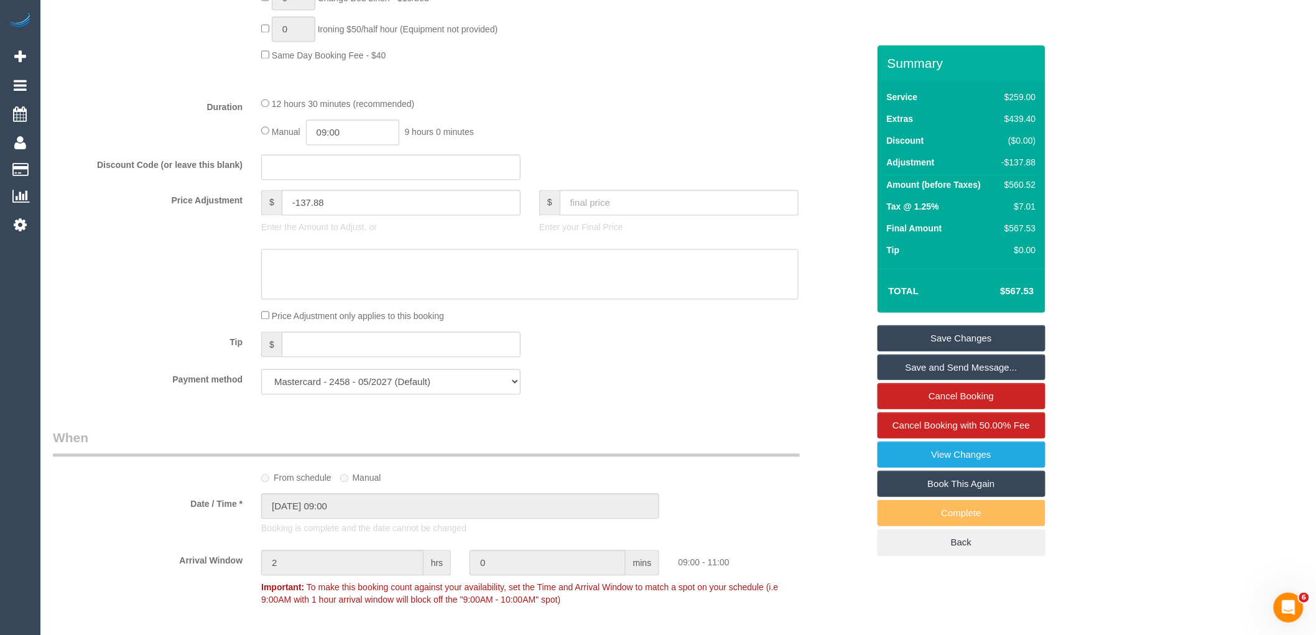
click at [325, 297] on textarea at bounding box center [529, 274] width 537 height 51
type textarea "20% discount applied due to complaint via phone and email VC"
click at [634, 395] on div "Payment method Mastercard - 2458 - 05/2027 (Default) Add Credit Card ──────────…" at bounding box center [461, 381] width 834 height 25
click at [966, 334] on link "Save Changes" at bounding box center [961, 338] width 168 height 26
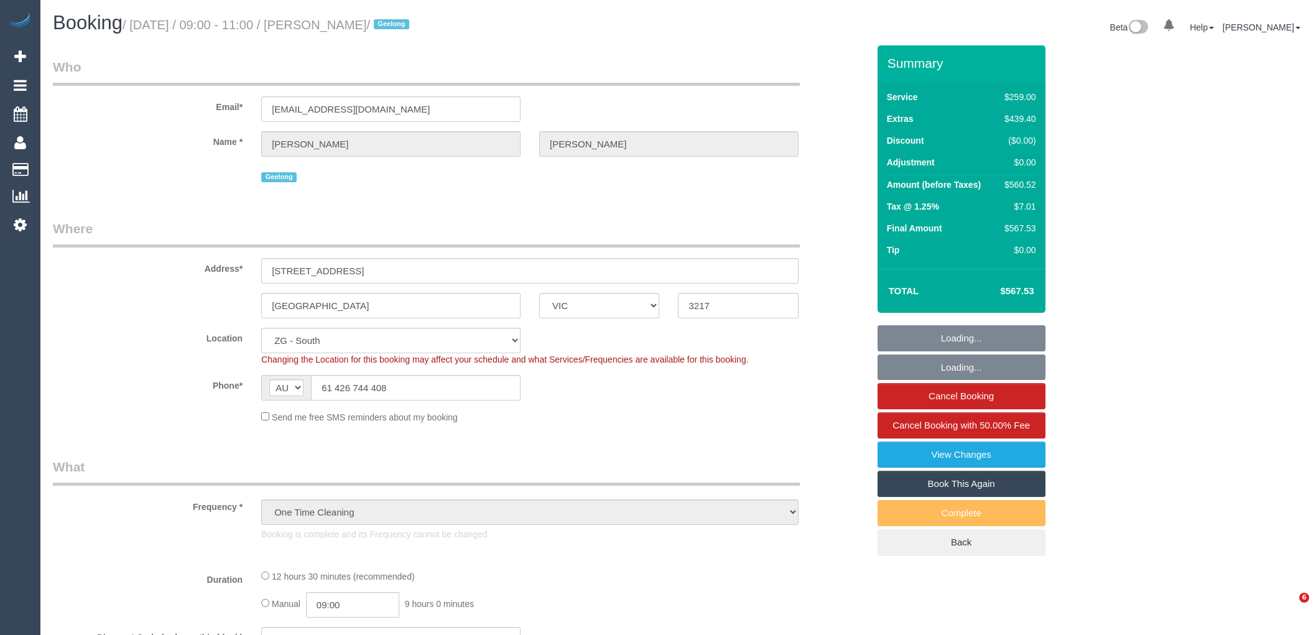
select select "VIC"
select select "object:840"
select select "number:28"
select select "number:14"
select select "number:19"
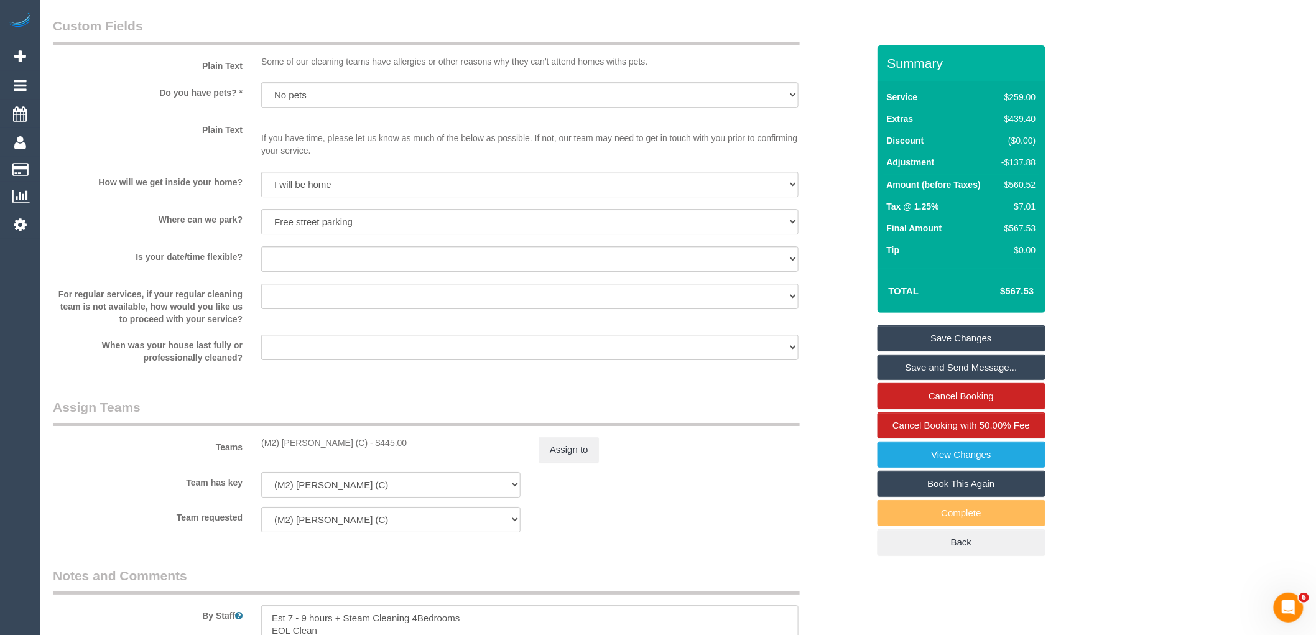
scroll to position [1796, 0]
